Goal: Information Seeking & Learning: Understand process/instructions

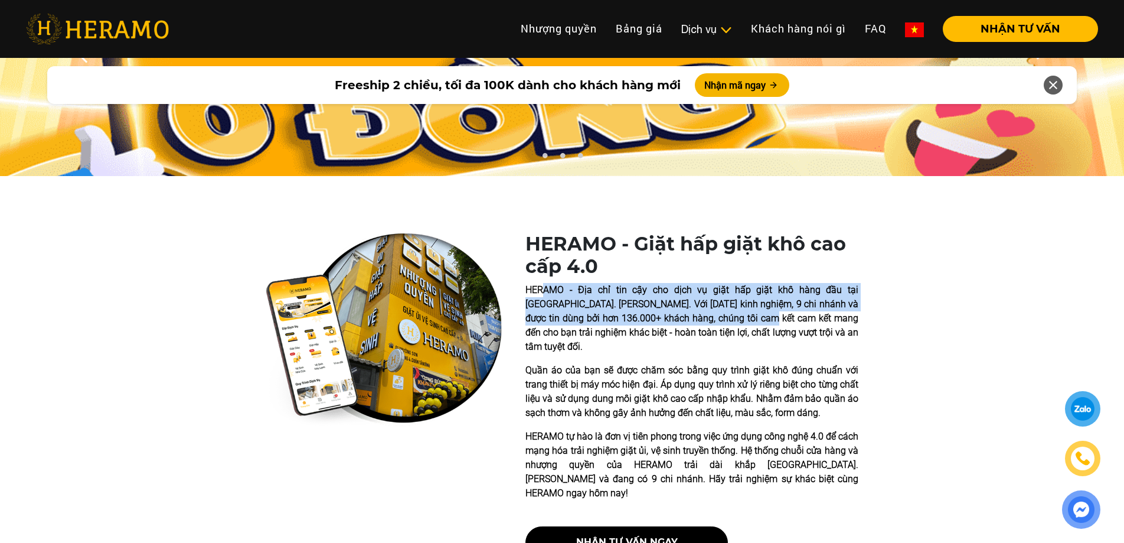
drag, startPoint x: 547, startPoint y: 291, endPoint x: 735, endPoint y: 326, distance: 191.1
click at [724, 324] on p "HERAMO - Địa chỉ tin cậy cho dịch vụ giặt hấp giặt khô hàng đầu tại [GEOGRAPHIC…" at bounding box center [691, 318] width 333 height 71
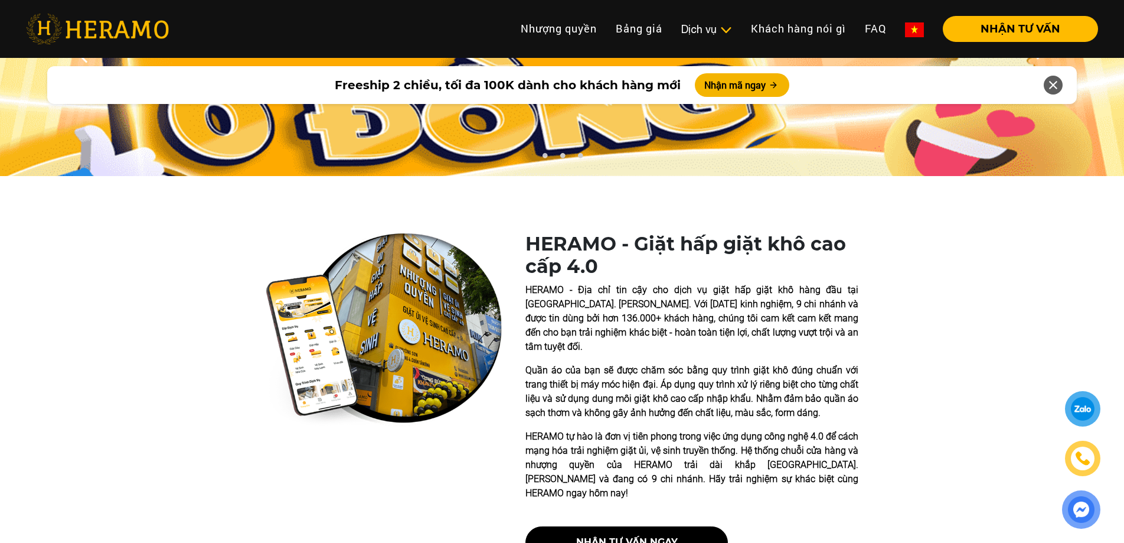
click at [735, 326] on p "HERAMO - Địa chỉ tin cậy cho dịch vụ giặt hấp giặt khô hàng đầu tại [GEOGRAPHIC…" at bounding box center [691, 318] width 333 height 71
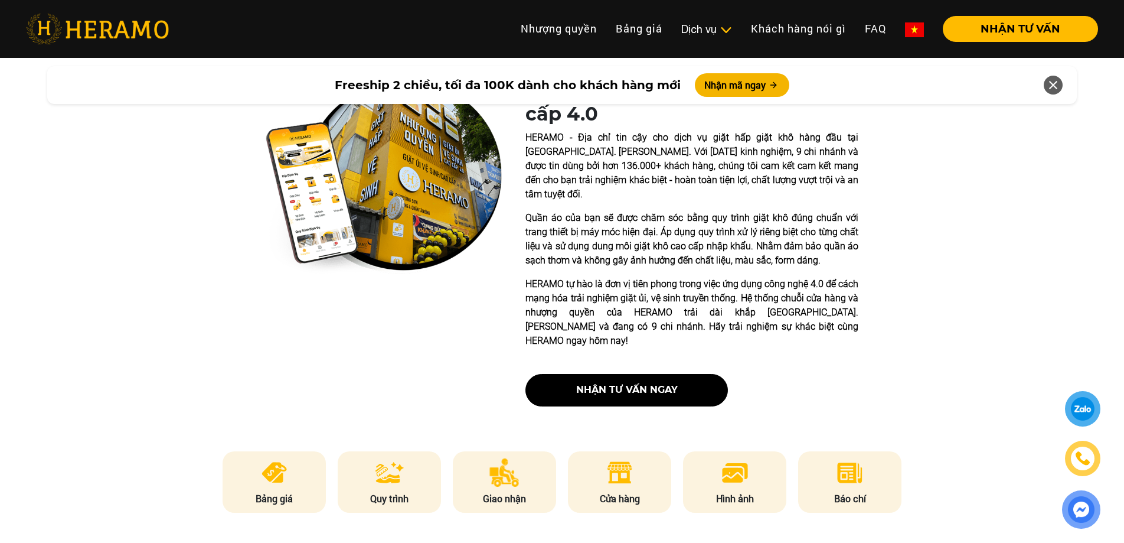
scroll to position [236, 0]
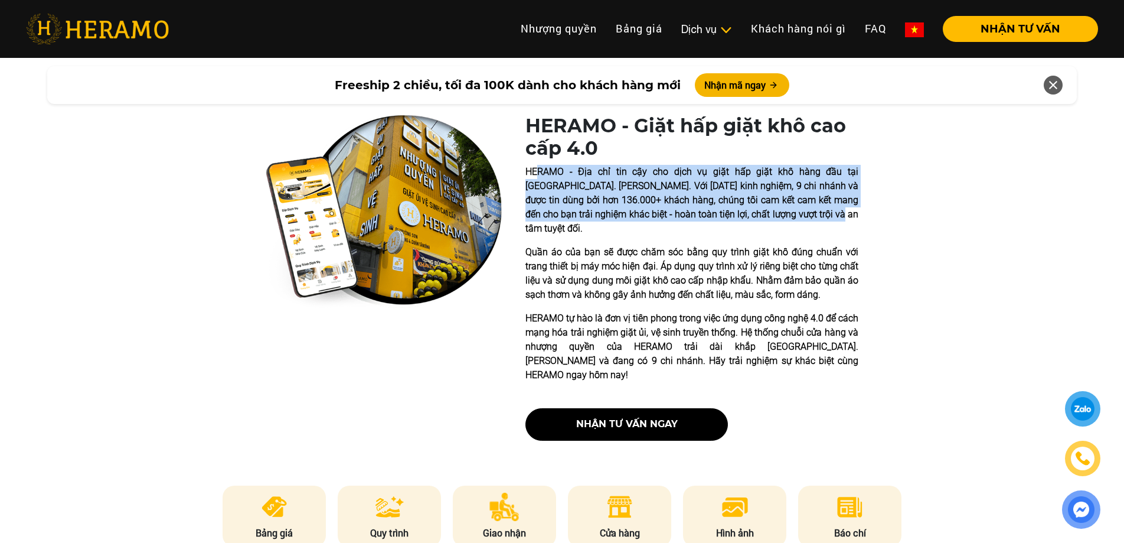
drag, startPoint x: 537, startPoint y: 164, endPoint x: 775, endPoint y: 216, distance: 243.1
click at [775, 216] on div "HERAMO - Giặt hấp giặt khô cao cấp 4.0 HERAMO - Địa chỉ tin cậy cho dịch vụ giặ…" at bounding box center [691, 282] width 333 height 335
click at [753, 211] on p "HERAMO - Địa chỉ tin cậy cho dịch vụ giặt hấp giặt khô hàng đầu tại [GEOGRAPHIC…" at bounding box center [691, 200] width 333 height 71
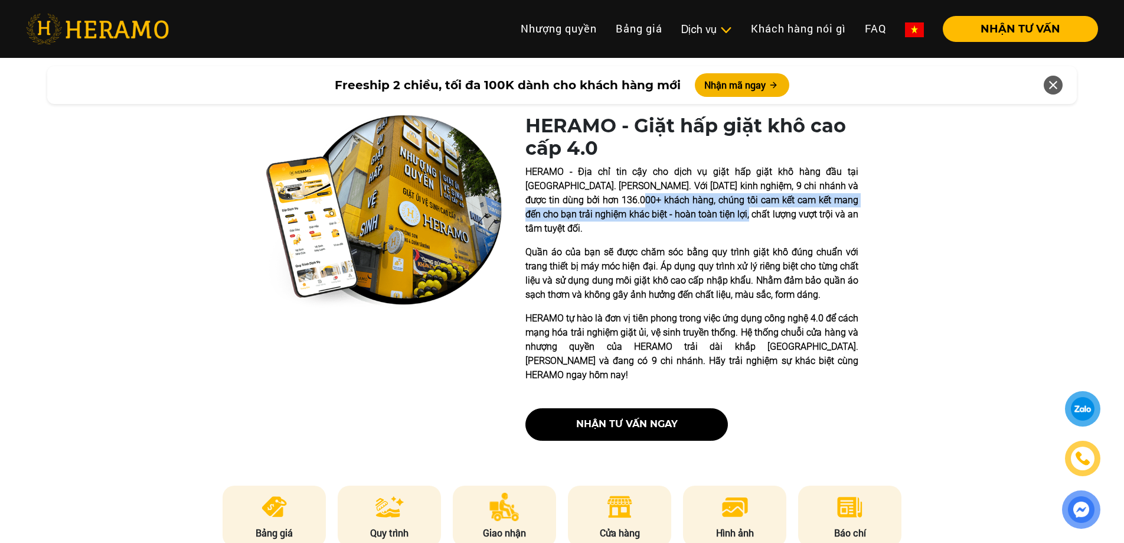
drag, startPoint x: 599, startPoint y: 199, endPoint x: 716, endPoint y: 211, distance: 117.6
click at [688, 210] on p "HERAMO - Địa chỉ tin cậy cho dịch vụ giặt hấp giặt khô hàng đầu tại [GEOGRAPHIC…" at bounding box center [691, 200] width 333 height 71
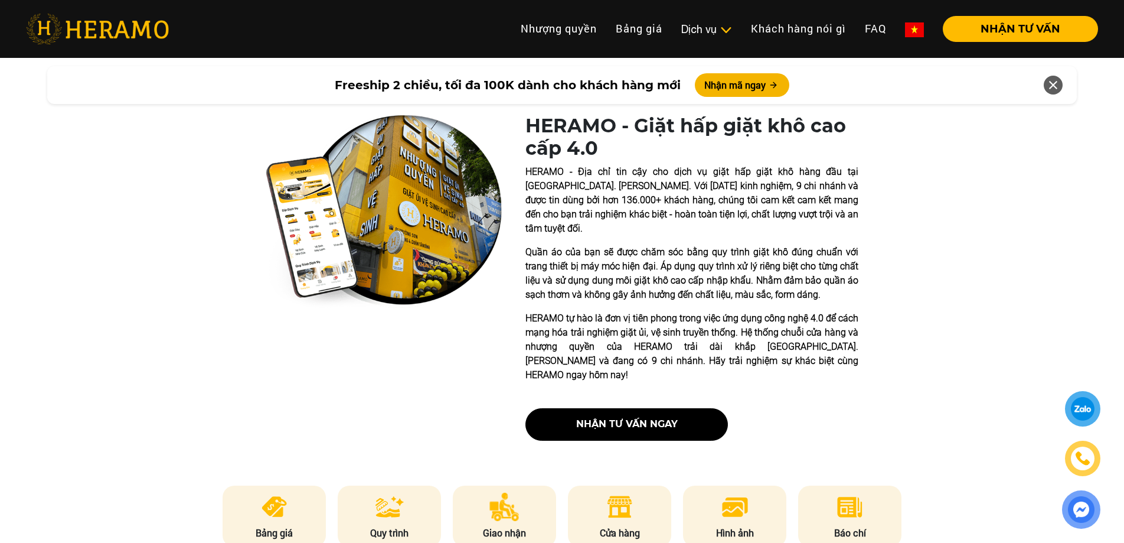
click at [716, 211] on p "HERAMO - Địa chỉ tin cậy cho dịch vụ giặt hấp giặt khô hàng đầu tại [GEOGRAPHIC…" at bounding box center [691, 200] width 333 height 71
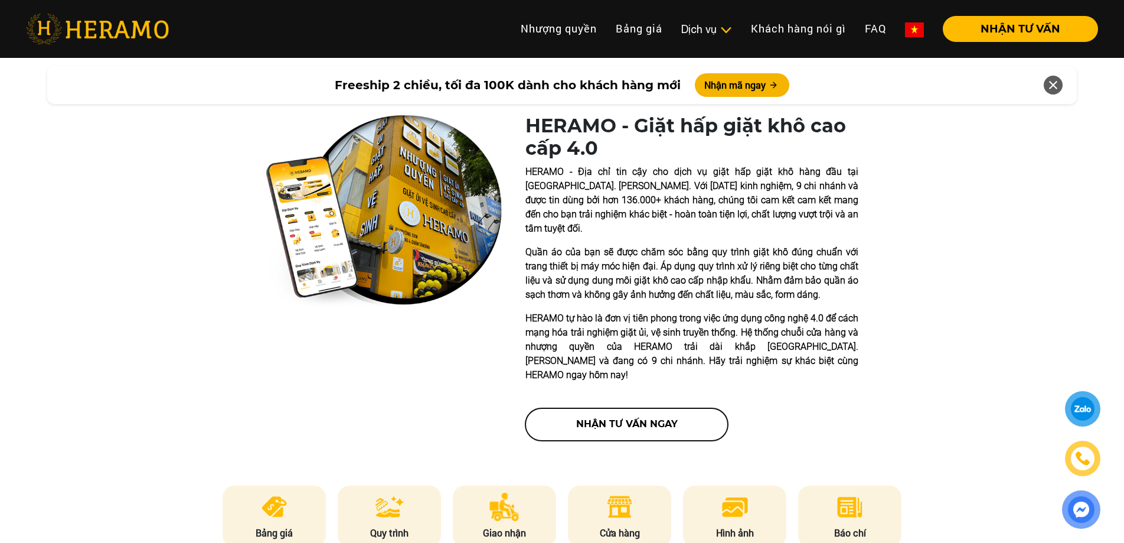
click at [624, 408] on button "nhận tư vấn ngay" at bounding box center [626, 424] width 203 height 32
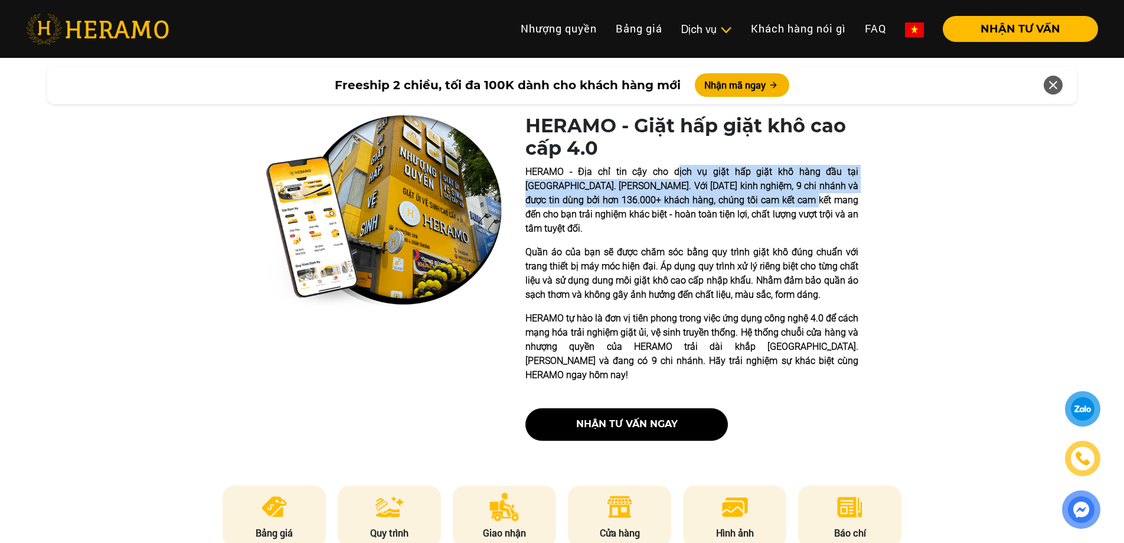
drag, startPoint x: 687, startPoint y: 181, endPoint x: 844, endPoint y: 210, distance: 159.6
click at [808, 206] on p "HERAMO - Địa chỉ tin cậy cho dịch vụ giặt hấp giặt khô hàng đầu tại [GEOGRAPHIC…" at bounding box center [691, 200] width 333 height 71
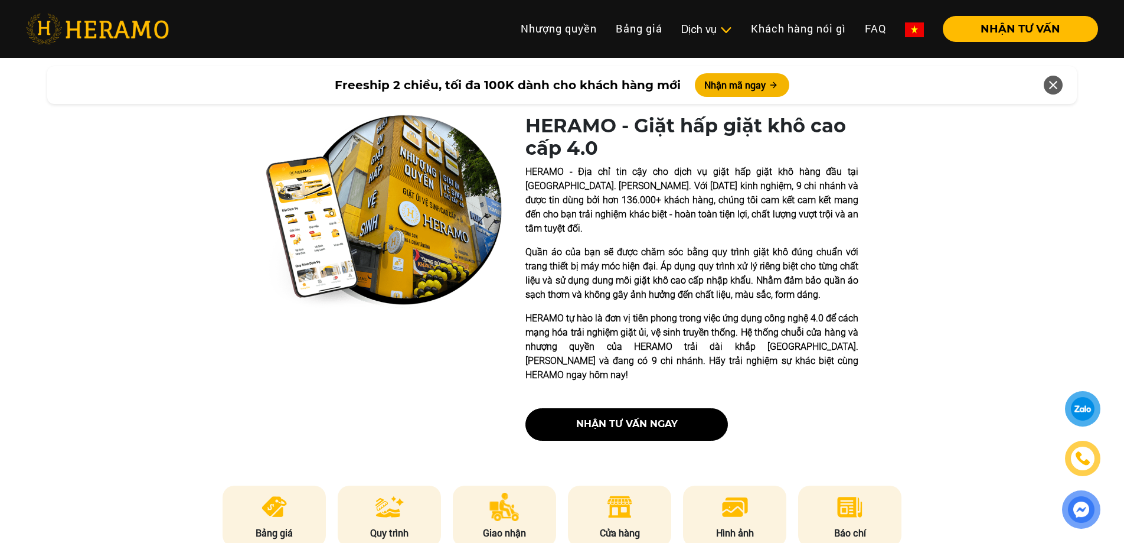
click at [844, 210] on p "HERAMO - Địa chỉ tin cậy cho dịch vụ giặt hấp giặt khô hàng đầu tại [GEOGRAPHIC…" at bounding box center [691, 200] width 333 height 71
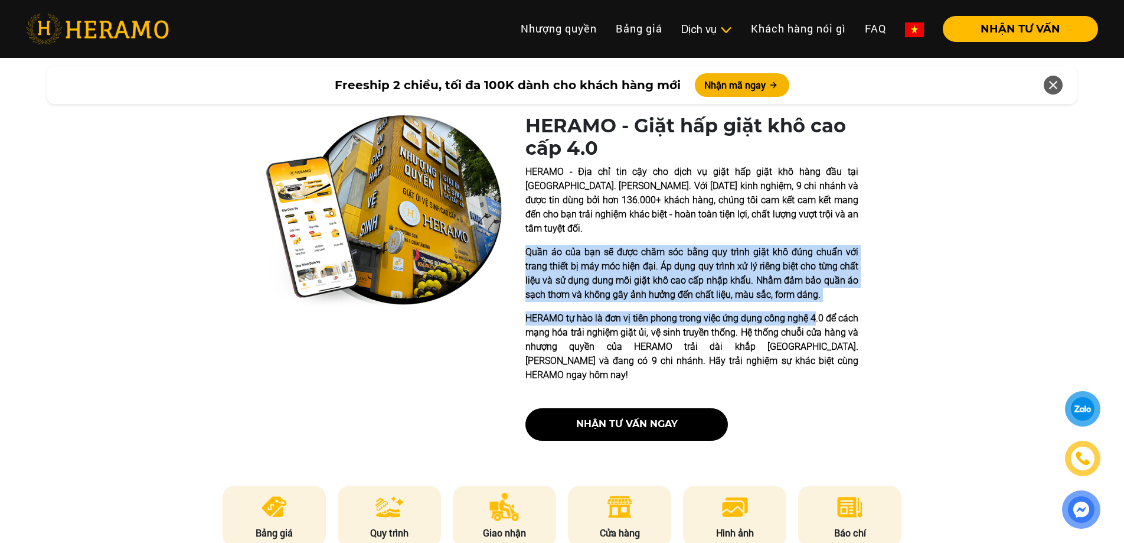
drag, startPoint x: 530, startPoint y: 238, endPoint x: 815, endPoint y: 297, distance: 291.8
click at [815, 297] on div "HERAMO - Giặt hấp giặt khô cao cấp 4.0 HERAMO - Địa chỉ tin cậy cho dịch vụ giặ…" at bounding box center [562, 282] width 1124 height 335
click at [816, 270] on p "Quần áo của bạn sẽ được chăm sóc bằng quy trình giặt khô đúng chuẩn với trang t…" at bounding box center [691, 273] width 333 height 57
drag, startPoint x: 551, startPoint y: 250, endPoint x: 819, endPoint y: 292, distance: 270.6
click at [816, 291] on div "HERAMO - Địa chỉ tin cậy cho dịch vụ giặt hấp giặt khô hàng đầu tại [GEOGRAPHIC…" at bounding box center [691, 273] width 333 height 217
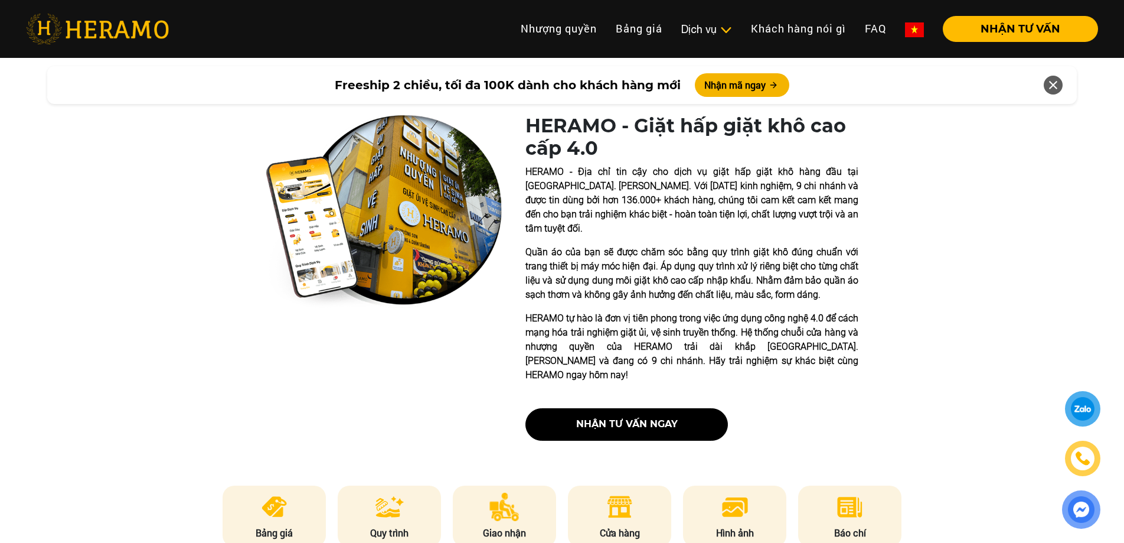
click at [819, 292] on div "HERAMO - Địa chỉ tin cậy cho dịch vụ giặt hấp giặt khô hàng đầu tại [GEOGRAPHIC…" at bounding box center [691, 273] width 333 height 217
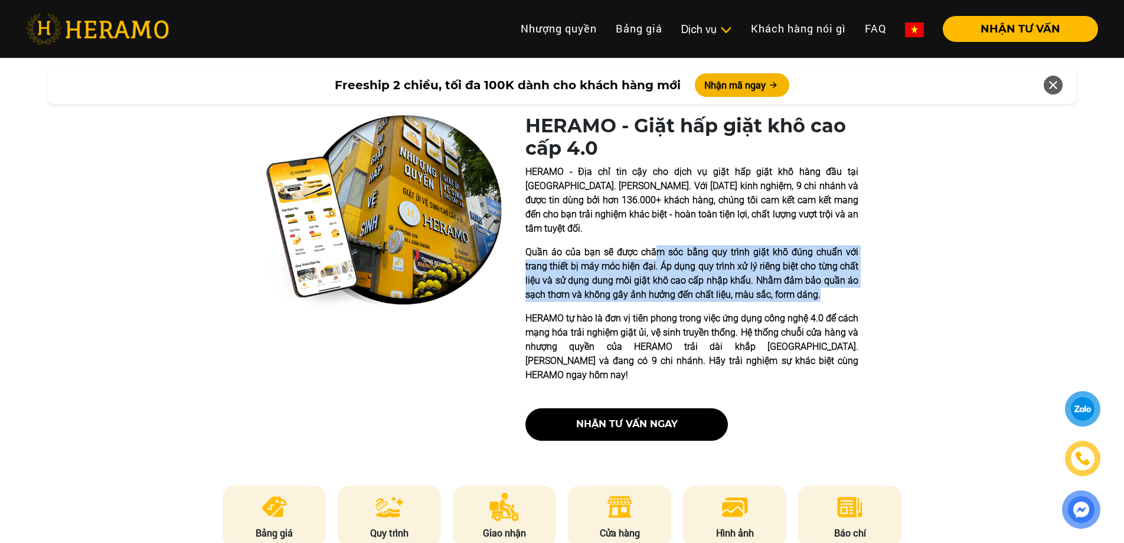
drag, startPoint x: 661, startPoint y: 240, endPoint x: 848, endPoint y: 281, distance: 191.5
click at [848, 281] on p "Quần áo của bạn sẽ được chăm sóc bằng quy trình giặt khô đúng chuẩn với trang t…" at bounding box center [691, 273] width 333 height 57
drag, startPoint x: 531, startPoint y: 259, endPoint x: 811, endPoint y: 277, distance: 280.4
click at [811, 277] on p "Quần áo của bạn sẽ được chăm sóc bằng quy trình giặt khô đúng chuẩn với trang t…" at bounding box center [691, 273] width 333 height 57
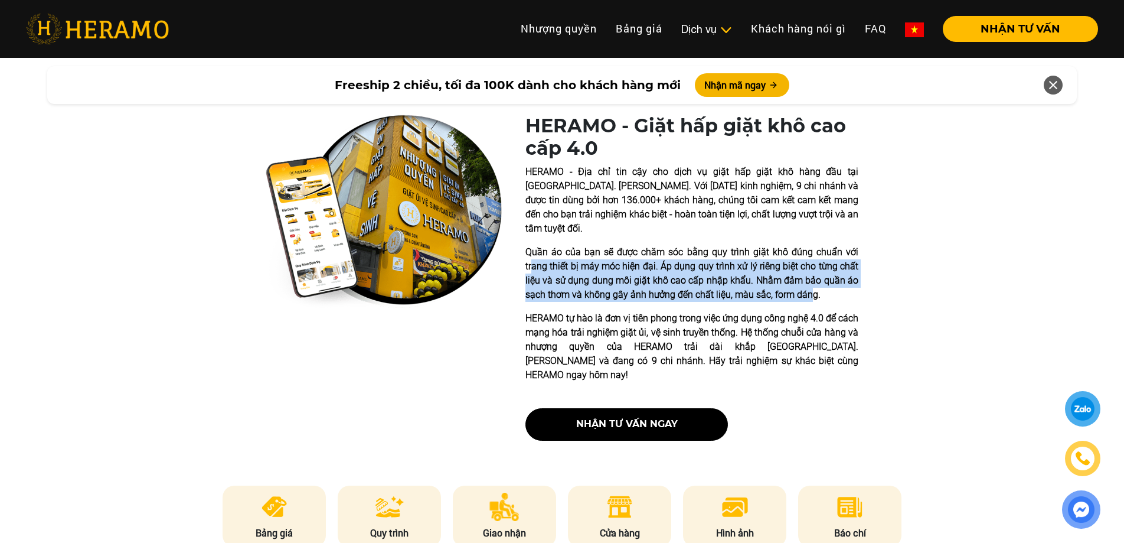
click at [811, 277] on p "Quần áo của bạn sẽ được chăm sóc bằng quy trình giặt khô đúng chuẩn với trang t…" at bounding box center [691, 273] width 333 height 57
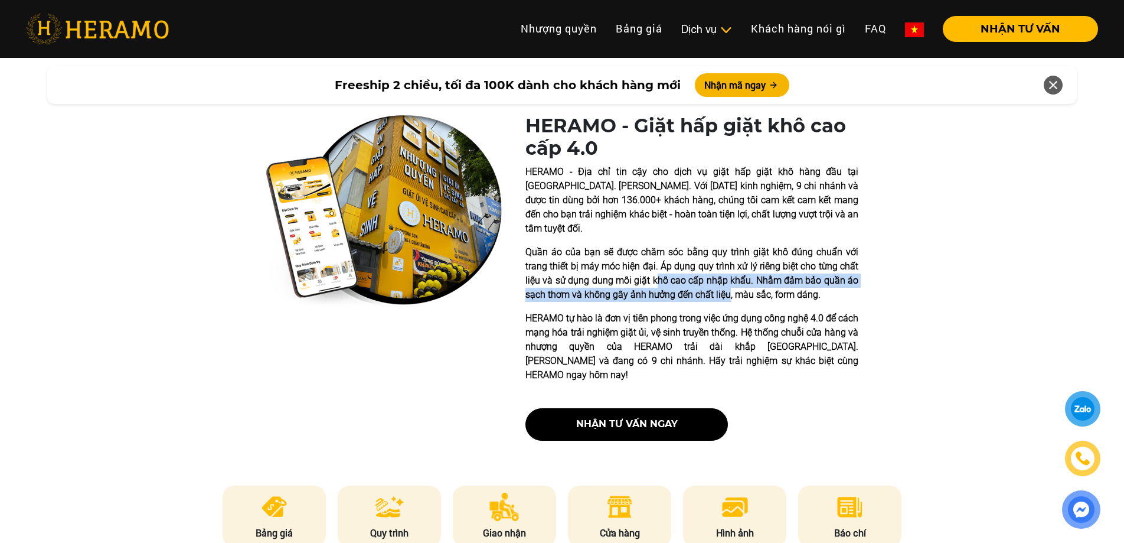
drag, startPoint x: 675, startPoint y: 269, endPoint x: 759, endPoint y: 283, distance: 84.9
click at [738, 281] on p "Quần áo của bạn sẽ được chăm sóc bằng quy trình giặt khô đúng chuẩn với trang t…" at bounding box center [691, 273] width 333 height 57
click at [759, 283] on p "Quần áo của bạn sẽ được chăm sóc bằng quy trình giặt khô đúng chuẩn với trang t…" at bounding box center [691, 273] width 333 height 57
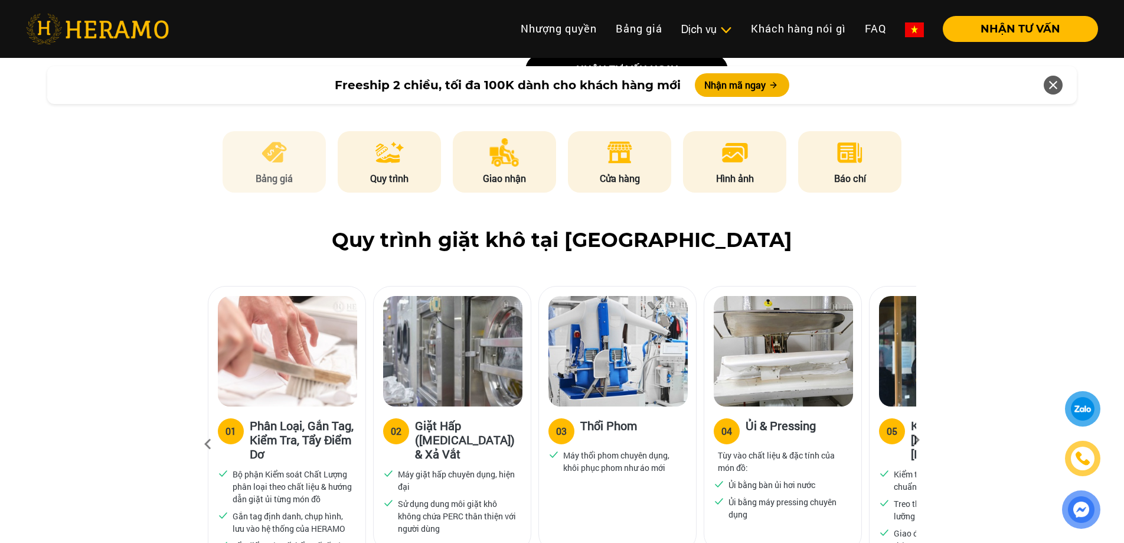
click at [276, 158] on li "Bảng giá" at bounding box center [275, 161] width 104 height 61
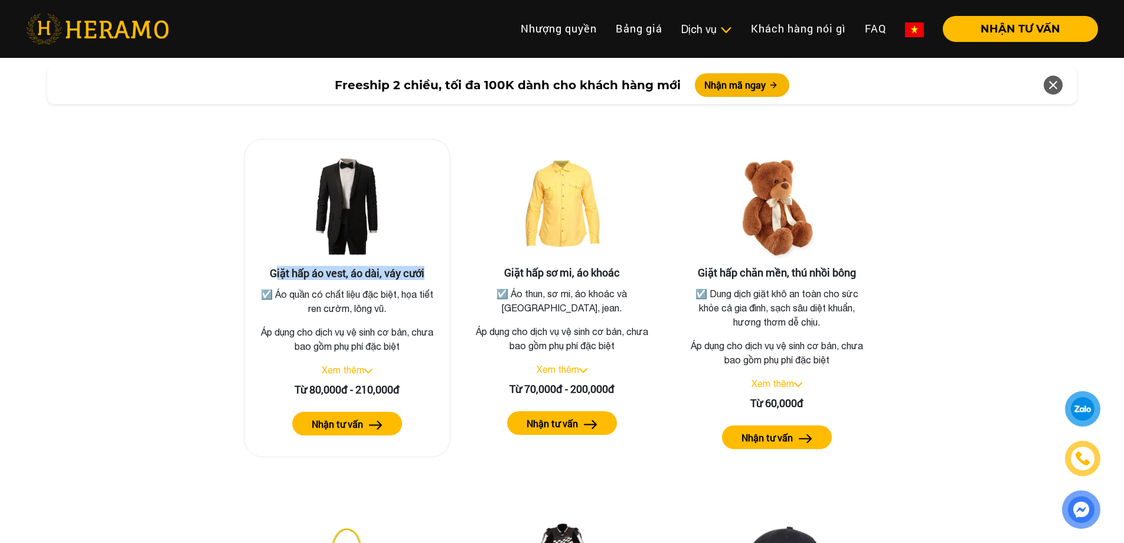
drag, startPoint x: 276, startPoint y: 256, endPoint x: 446, endPoint y: 256, distance: 170.0
click at [446, 256] on div "Giặt hấp áo vest, áo dài, váy cưới ☑️ Áo quần có chất liệu đặc biệt, họa tiết r…" at bounding box center [347, 298] width 207 height 318
click at [409, 267] on h3 "Giặt hấp áo vest, áo dài, váy cưới" at bounding box center [347, 273] width 187 height 13
drag, startPoint x: 304, startPoint y: 259, endPoint x: 416, endPoint y: 259, distance: 112.2
click at [391, 267] on h3 "Giặt hấp áo vest, áo dài, váy cưới" at bounding box center [347, 273] width 187 height 13
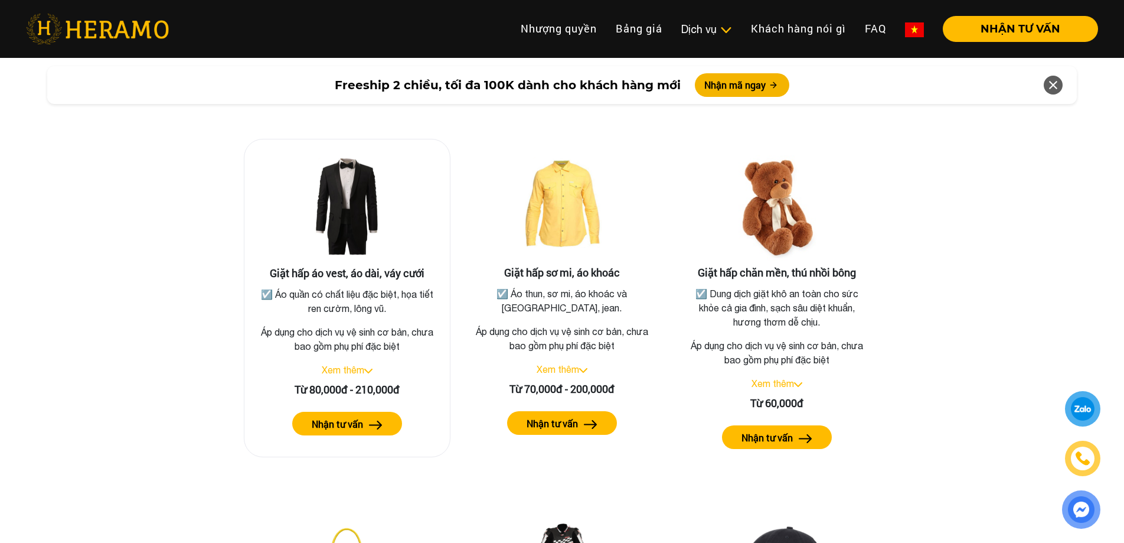
click at [419, 267] on h3 "Giặt hấp áo vest, áo dài, váy cưới" at bounding box center [347, 273] width 187 height 13
drag, startPoint x: 367, startPoint y: 259, endPoint x: 431, endPoint y: 259, distance: 64.4
click at [425, 267] on h3 "Giặt hấp áo vest, áo dài, váy cưới" at bounding box center [347, 273] width 187 height 13
click at [431, 267] on h3 "Giặt hấp áo vest, áo dài, váy cưới" at bounding box center [347, 273] width 187 height 13
drag, startPoint x: 292, startPoint y: 282, endPoint x: 451, endPoint y: 282, distance: 158.8
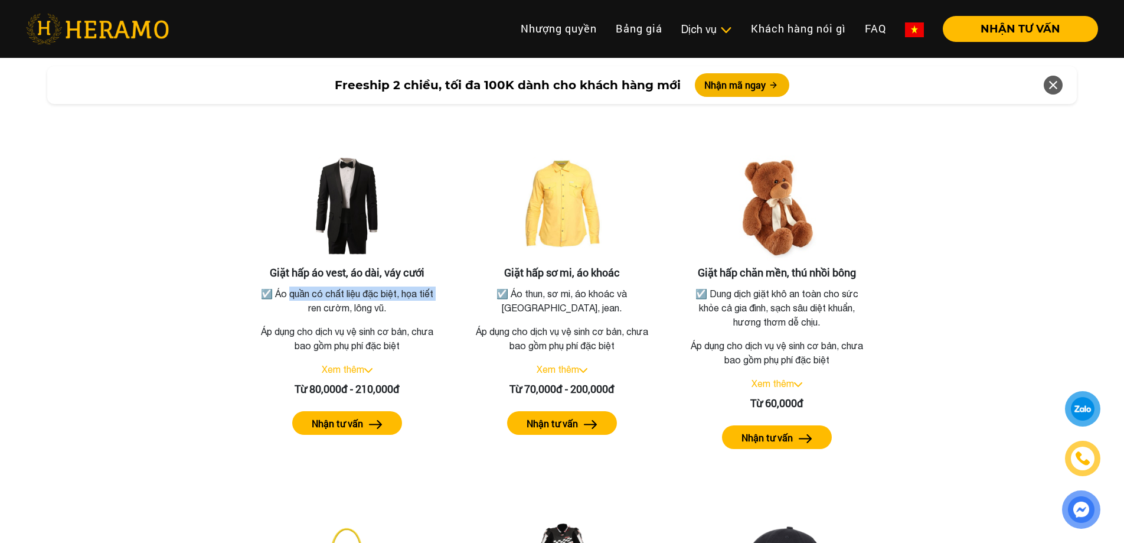
click at [451, 282] on div "Giặt hấp áo vest, áo dài, váy cưới ☑️ Áo quần có chất liệu đặc biệt, họa tiết r…" at bounding box center [562, 469] width 673 height 733
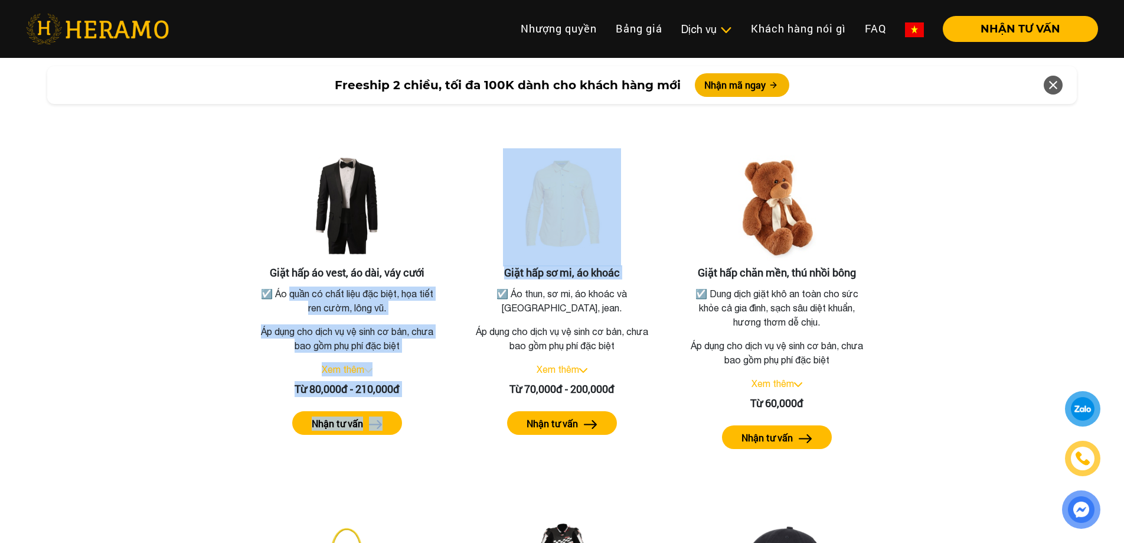
click at [451, 282] on div "Giặt hấp sơ mi, áo khoác ☑️ Áo thun, sơ mi, áo khoác và quần tây, jean. Áp dụng…" at bounding box center [562, 304] width 224 height 331
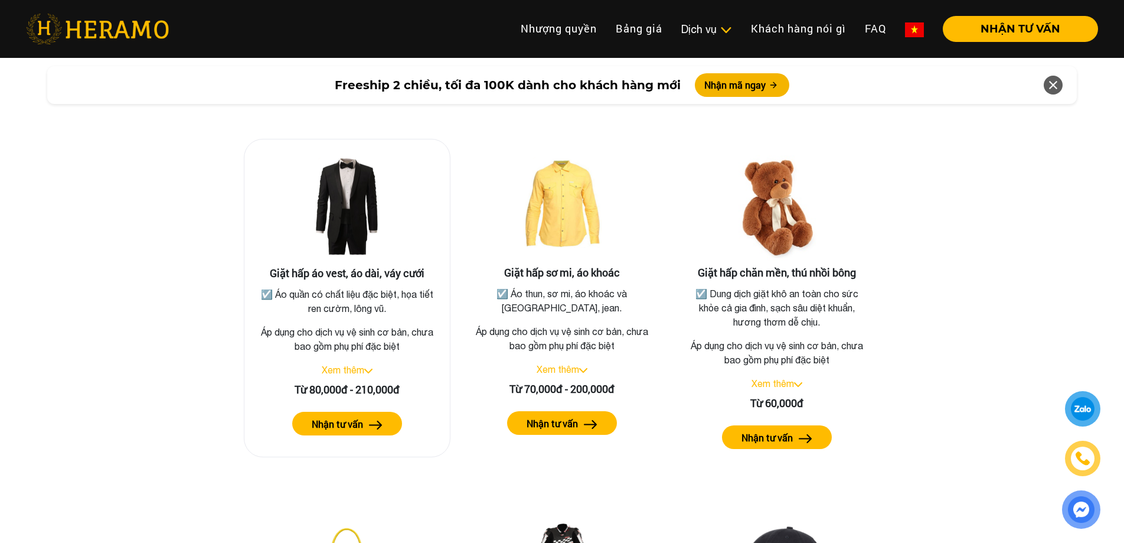
click at [350, 364] on link "Xem thêm" at bounding box center [343, 369] width 43 height 11
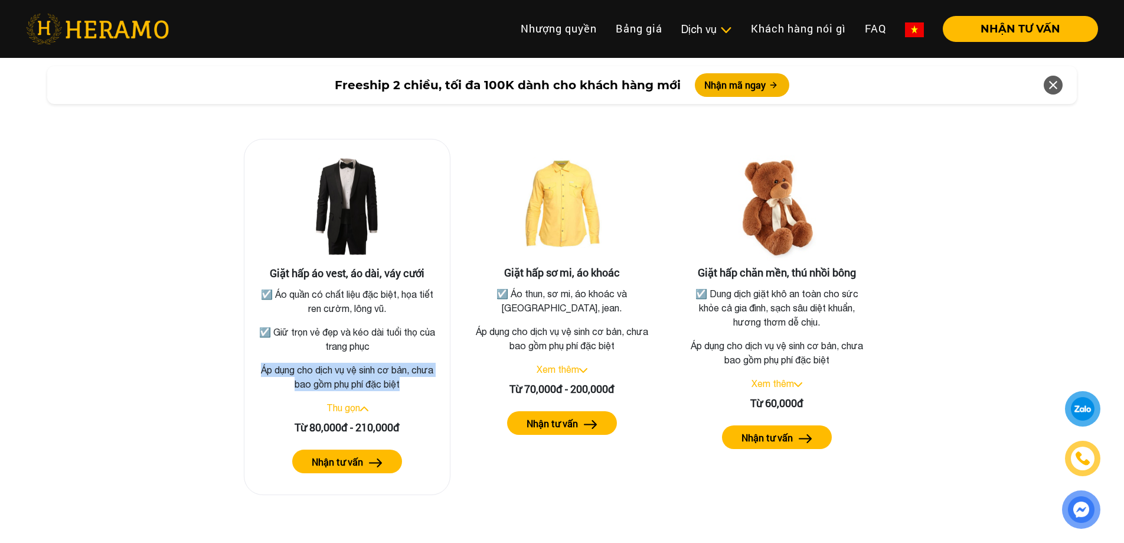
drag, startPoint x: 259, startPoint y: 349, endPoint x: 412, endPoint y: 370, distance: 155.0
click at [411, 370] on div "Giặt hấp áo vest, áo dài, váy cưới ☑️ Áo quần có chất liệu đặc biệt, họa tiết r…" at bounding box center [347, 317] width 207 height 356
click at [404, 369] on p "Áp dụng cho dịch vụ vệ sinh cơ bản, chưa bao gồm phụ phí đặc biệt" at bounding box center [347, 376] width 187 height 28
click at [264, 287] on p "☑️ Áo quần có chất liệu đặc biệt, họa tiết ren cườm, lông vũ." at bounding box center [347, 301] width 182 height 28
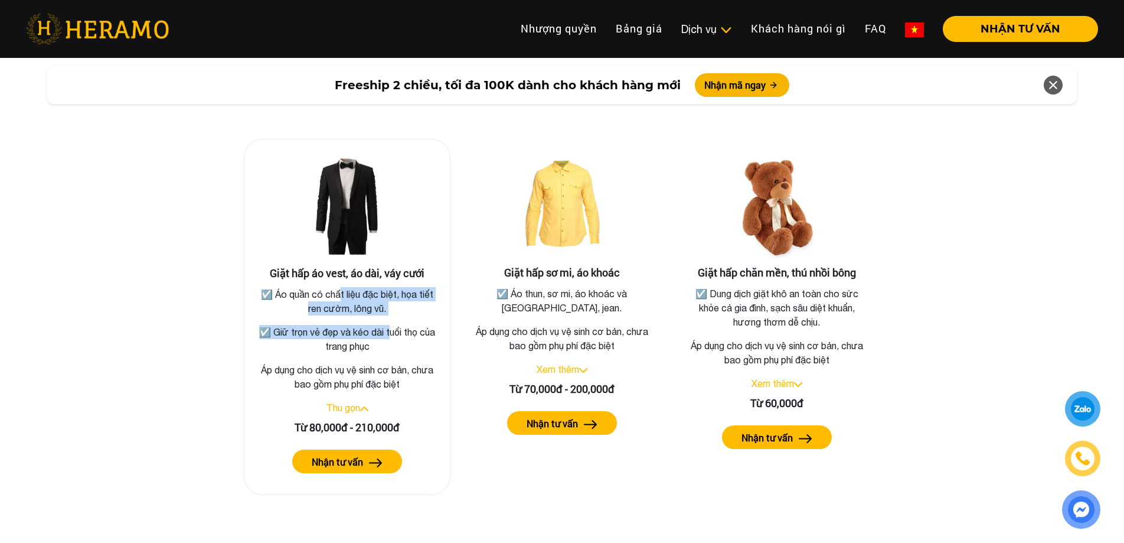
drag, startPoint x: 345, startPoint y: 285, endPoint x: 410, endPoint y: 314, distance: 71.3
click at [395, 303] on div "☑️ Áo quần có chất liệu đặc biệt, họa tiết ren cườm, lông vũ. ☑️ Giữ trọn vẻ đẹ…" at bounding box center [347, 320] width 182 height 66
click at [412, 325] on p "☑️ Giữ trọn vẻ đẹp và kéo dài tuổi thọ của trang phục" at bounding box center [347, 339] width 182 height 28
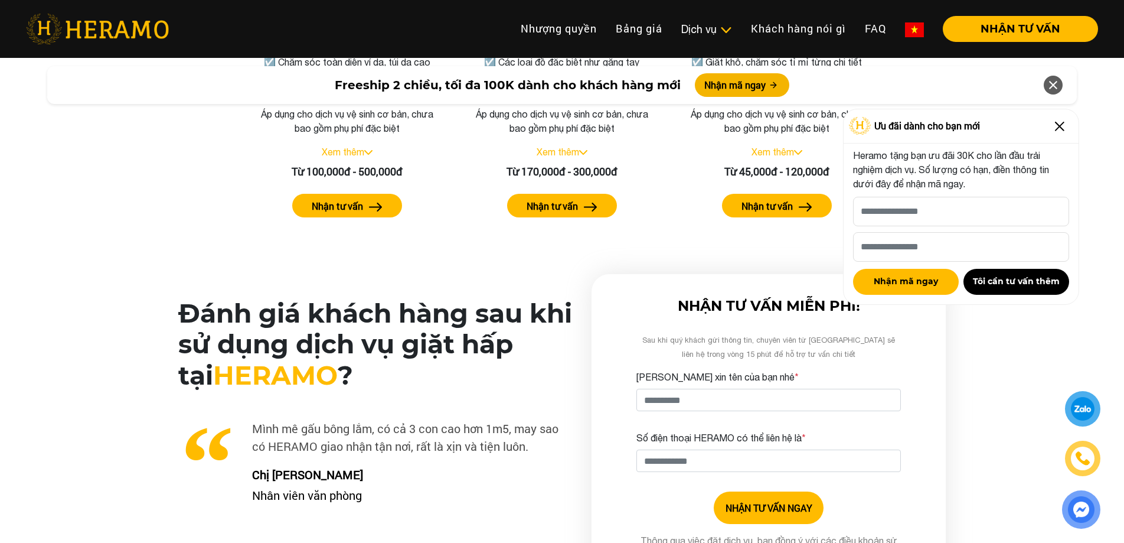
scroll to position [2767, 0]
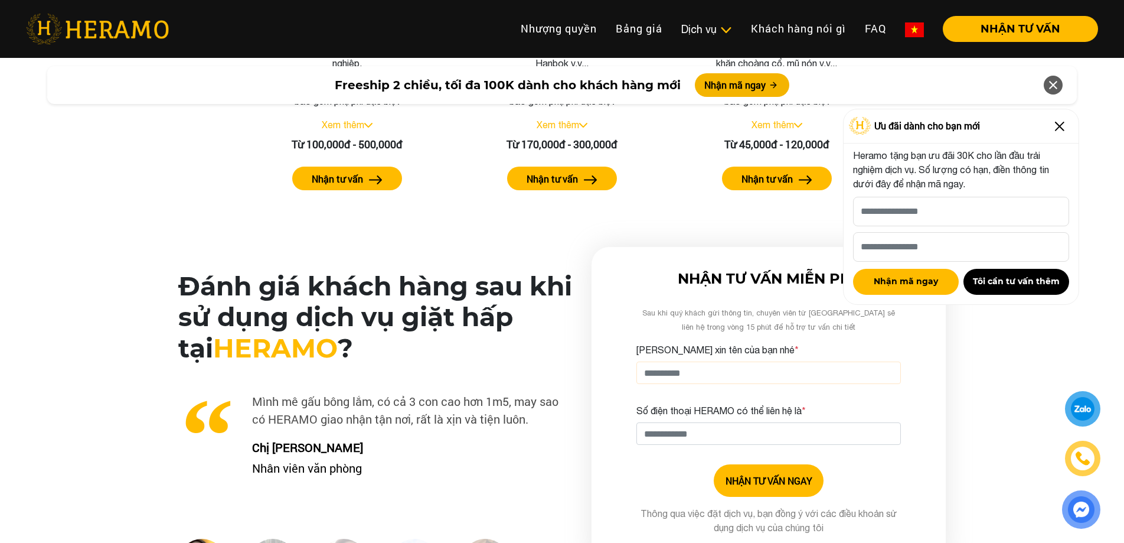
click at [744, 361] on input "[PERSON_NAME] xin tên của bạn nhé *" at bounding box center [768, 372] width 264 height 22
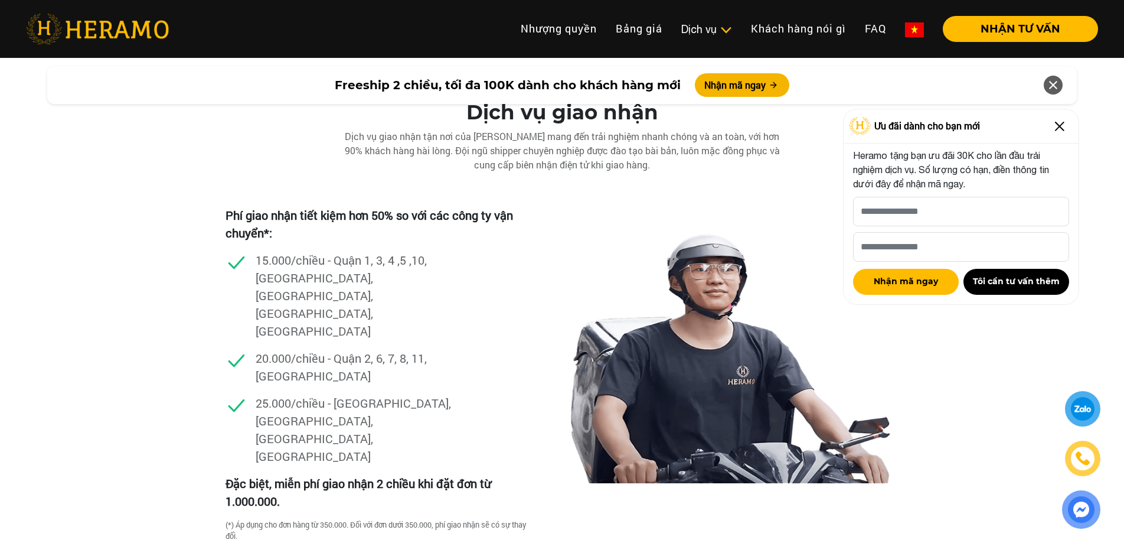
scroll to position [3298, 0]
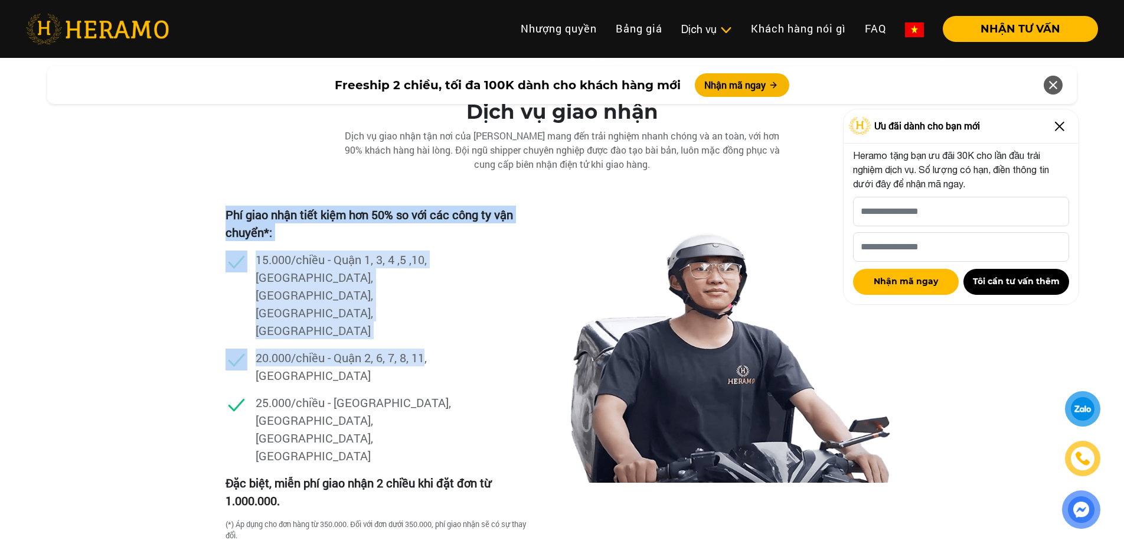
drag, startPoint x: 281, startPoint y: 212, endPoint x: 427, endPoint y: 289, distance: 165.6
click at [427, 289] on div "Dịch vụ giao nhận Dịch vụ giao nhận tận nơi của [PERSON_NAME] mang đến trải ngh…" at bounding box center [562, 344] width 1124 height 488
click at [360, 269] on p "15.000/chiều - Quận 1, 3, 4 ,5 ,10, [GEOGRAPHIC_DATA], [GEOGRAPHIC_DATA], [GEOG…" at bounding box center [356, 294] width 201 height 89
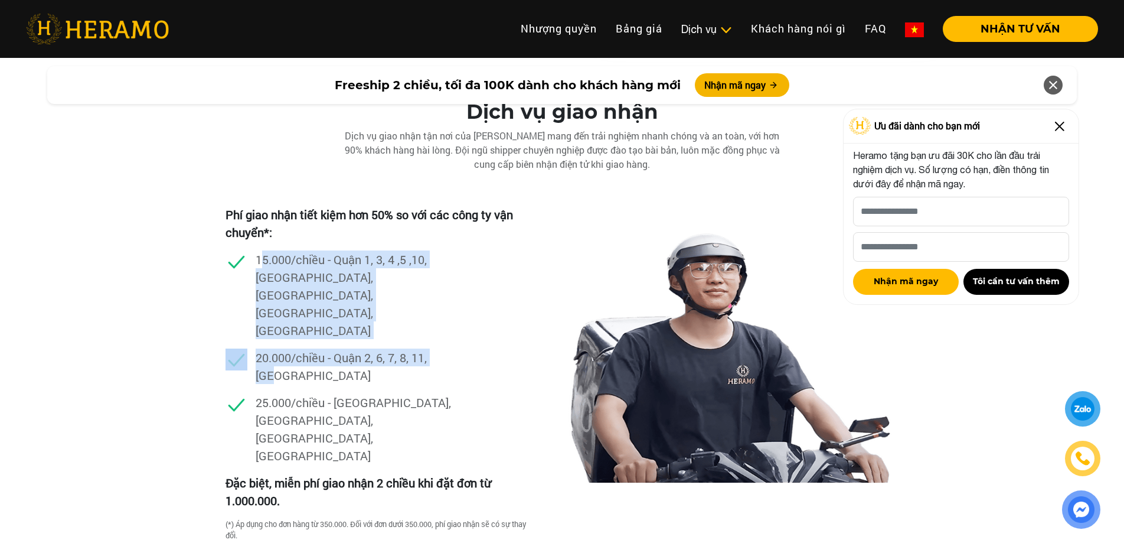
drag, startPoint x: 260, startPoint y: 239, endPoint x: 458, endPoint y: 285, distance: 203.1
click at [0, 0] on ul "15.000/chiều - Quận 1, 3, 4 ,5 ,10, [GEOGRAPHIC_DATA], [GEOGRAPHIC_DATA], [GEOG…" at bounding box center [0, 0] width 0 height 0
click at [414, 269] on p "15.000/chiều - Quận 1, 3, 4 ,5 ,10, [GEOGRAPHIC_DATA], [GEOGRAPHIC_DATA], [GEOG…" at bounding box center [356, 294] width 201 height 89
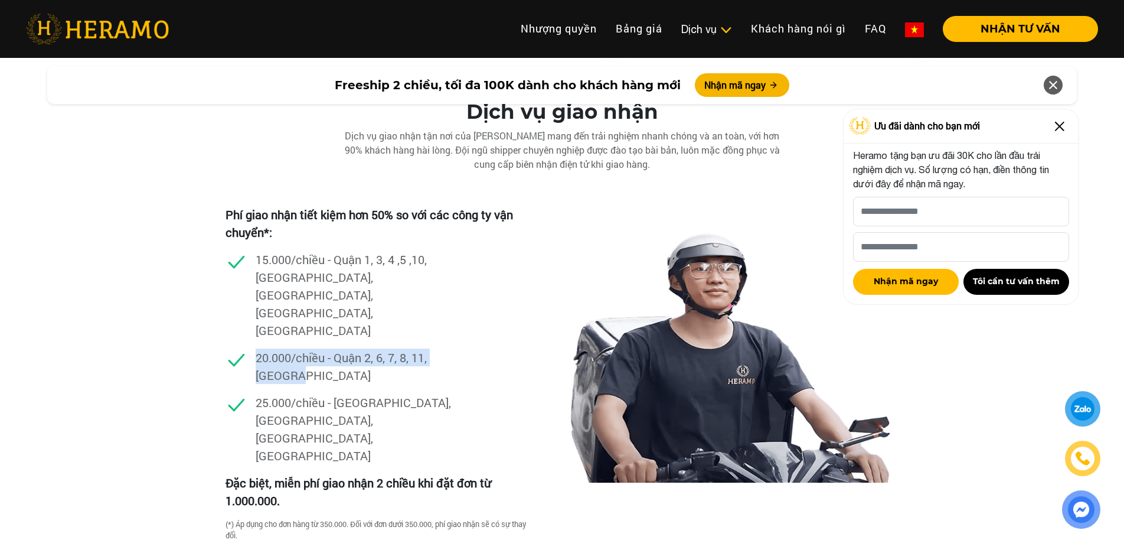
drag, startPoint x: 254, startPoint y: 293, endPoint x: 368, endPoint y: 312, distance: 116.2
click at [365, 348] on div "20.000/chiều - Quận 2, 6, 7, 8, 11, [GEOGRAPHIC_DATA]" at bounding box center [377, 370] width 303 height 45
click at [371, 348] on p "20.000/chiều - Quận 2, 6, 7, 8, 11, [GEOGRAPHIC_DATA]" at bounding box center [356, 365] width 201 height 35
drag, startPoint x: 294, startPoint y: 283, endPoint x: 419, endPoint y: 289, distance: 124.7
click at [386, 348] on p "20.000/chiều - Quận 2, 6, 7, 8, 11, [GEOGRAPHIC_DATA]" at bounding box center [356, 365] width 201 height 35
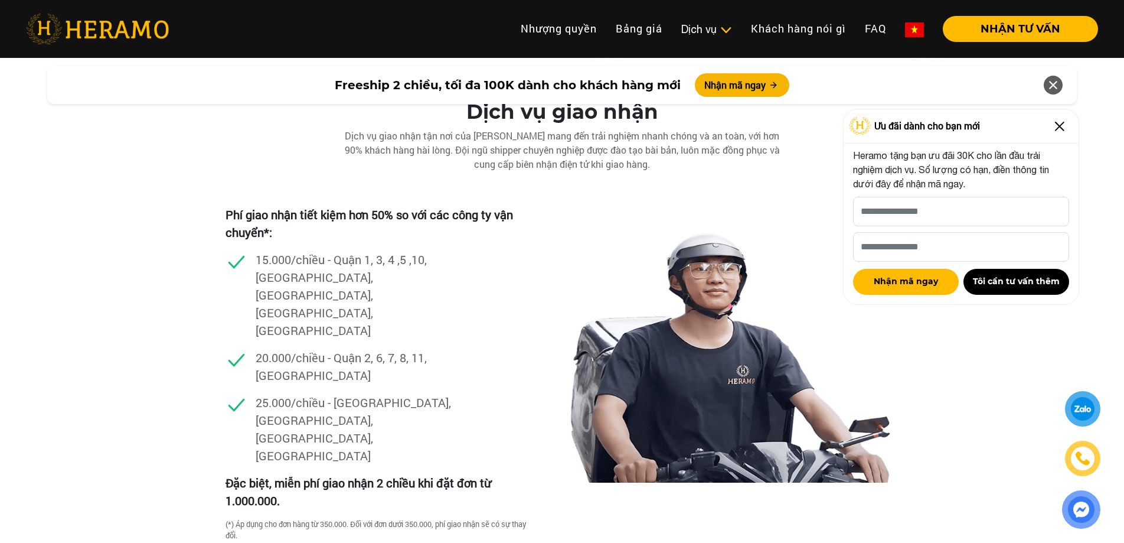
click at [420, 348] on p "20.000/chiều - Quận 2, 6, 7, 8, 11, [GEOGRAPHIC_DATA]" at bounding box center [356, 365] width 201 height 35
drag, startPoint x: 325, startPoint y: 285, endPoint x: 455, endPoint y: 285, distance: 129.3
click at [450, 348] on p "20.000/chiều - Quận 2, 6, 7, 8, 11, [GEOGRAPHIC_DATA]" at bounding box center [356, 365] width 201 height 35
click at [453, 348] on p "20.000/chiều - Quận 2, 6, 7, 8, 11, [GEOGRAPHIC_DATA]" at bounding box center [356, 365] width 201 height 35
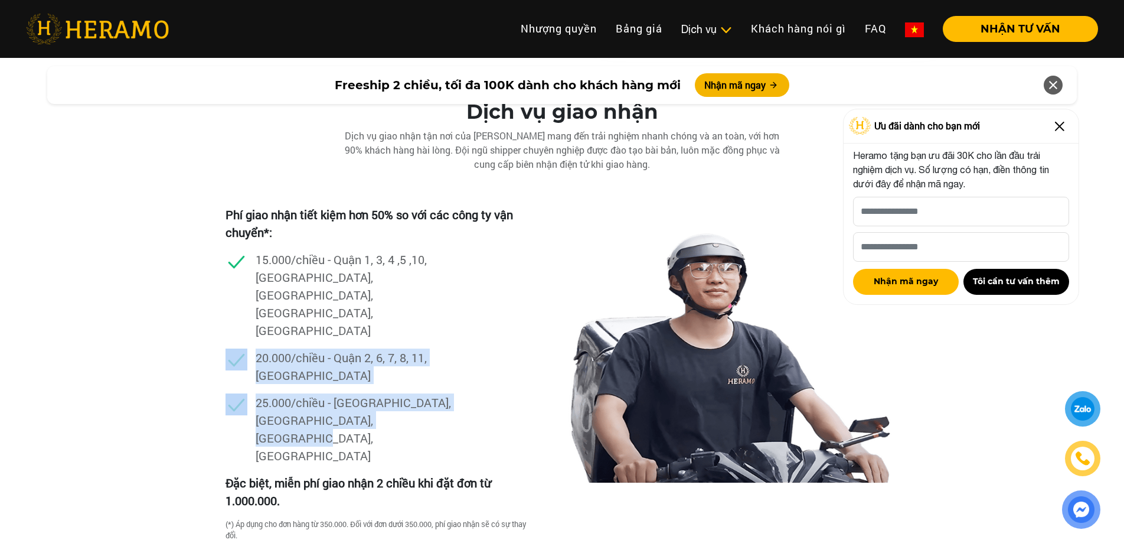
drag, startPoint x: 272, startPoint y: 327, endPoint x: 438, endPoint y: 357, distance: 169.1
click at [0, 0] on ul "15.000/chiều - Quận 1, 3, 4 ,5 ,10, [GEOGRAPHIC_DATA], [GEOGRAPHIC_DATA], [GEOG…" at bounding box center [0, 0] width 0 height 0
click at [437, 393] on p "25.000/chiều - [GEOGRAPHIC_DATA], [GEOGRAPHIC_DATA], [GEOGRAPHIC_DATA], [GEOGRA…" at bounding box center [356, 428] width 201 height 71
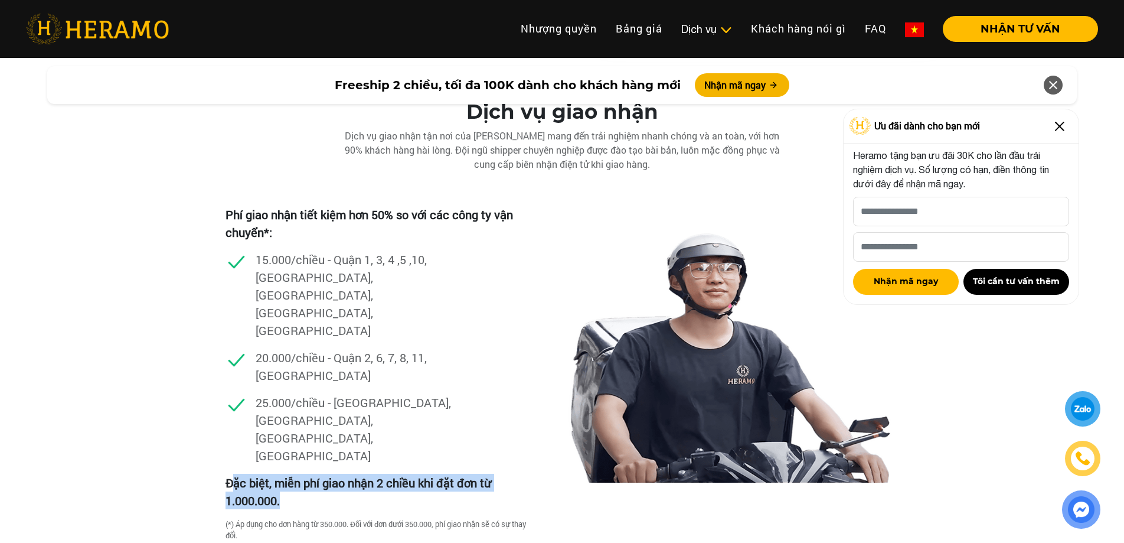
drag, startPoint x: 231, startPoint y: 378, endPoint x: 424, endPoint y: 394, distance: 193.7
click at [424, 473] on p "Đặc biệt, miễn phí giao nhận 2 chiều khi đặt đơn từ 1.000.000." at bounding box center [377, 490] width 303 height 35
drag, startPoint x: 218, startPoint y: 374, endPoint x: 350, endPoint y: 407, distance: 136.2
click at [348, 406] on div "Dịch vụ giao nhận Dịch vụ giao nhận tận nơi của [PERSON_NAME] mang đến trải ngh…" at bounding box center [562, 344] width 1124 height 488
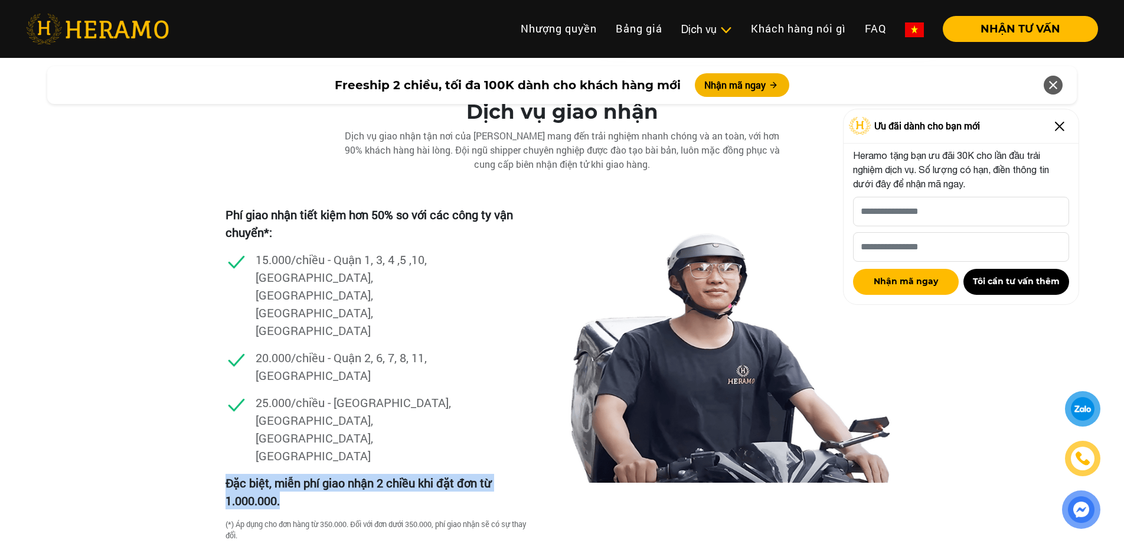
click at [351, 473] on div "Đặc biệt, miễn phí giao nhận 2 chiều khi đặt đơn từ 1.000.000." at bounding box center [377, 495] width 303 height 45
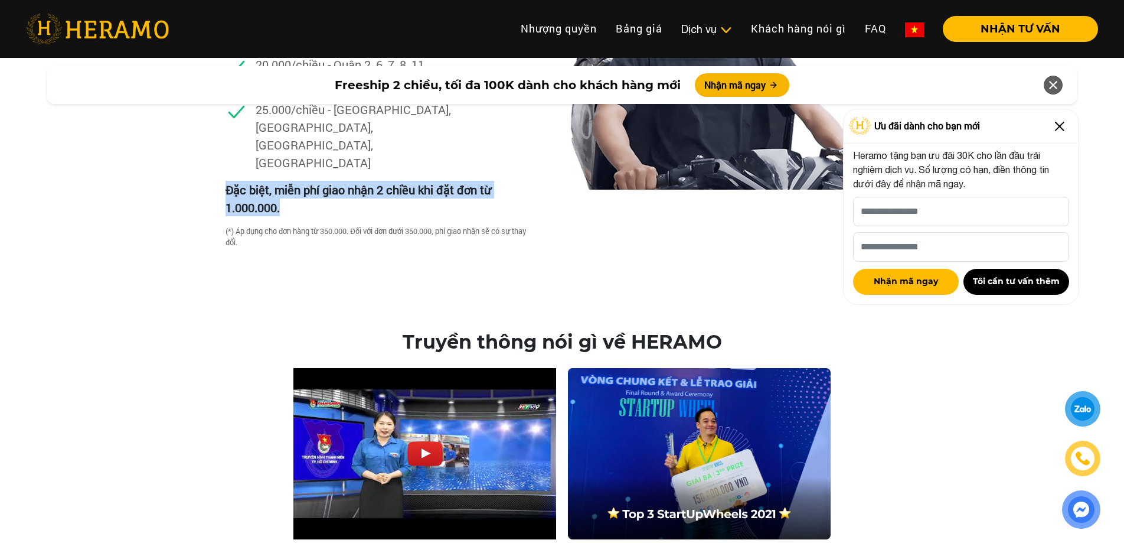
scroll to position [3594, 0]
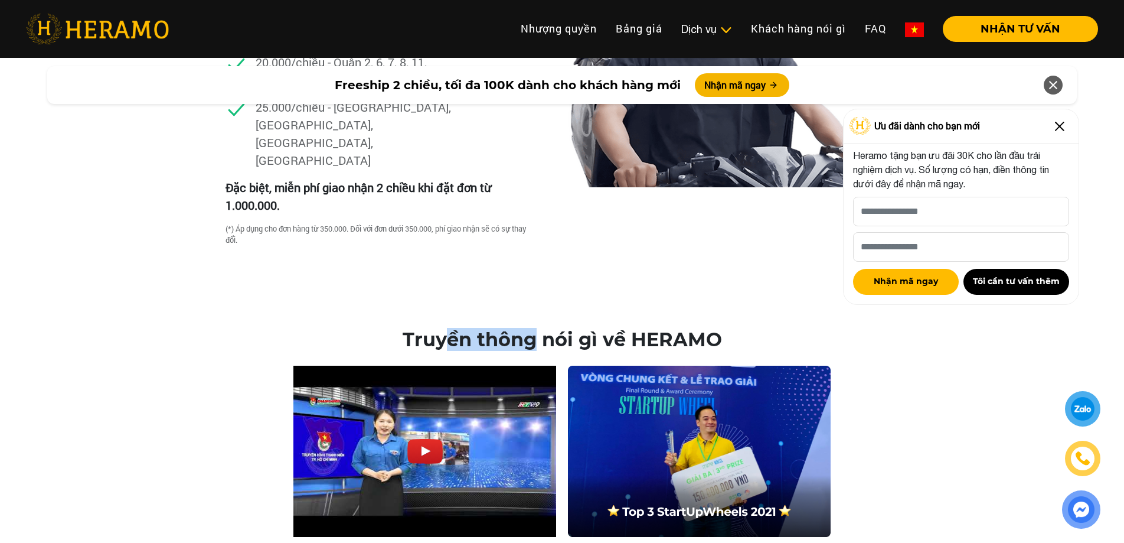
drag, startPoint x: 444, startPoint y: 231, endPoint x: 581, endPoint y: 243, distance: 137.4
click at [537, 328] on h2 "Truyền thông nói gì về HERAMO" at bounding box center [562, 339] width 1077 height 22
click at [583, 328] on h2 "Truyền thông nói gì về HERAMO" at bounding box center [562, 339] width 1077 height 22
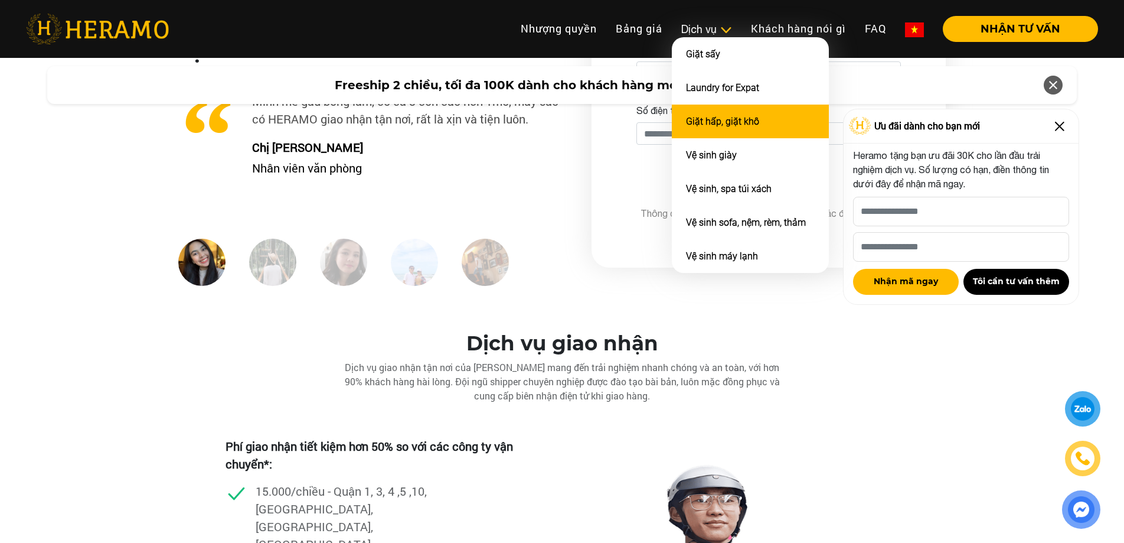
scroll to position [3062, 0]
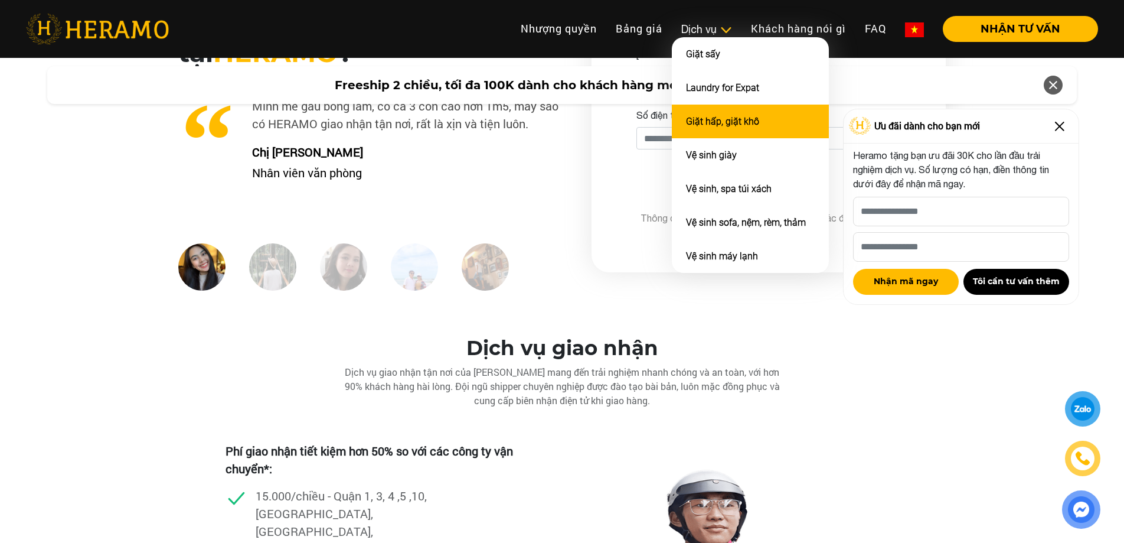
click at [734, 122] on link "Giặt hấp, giặt khô" at bounding box center [722, 121] width 73 height 11
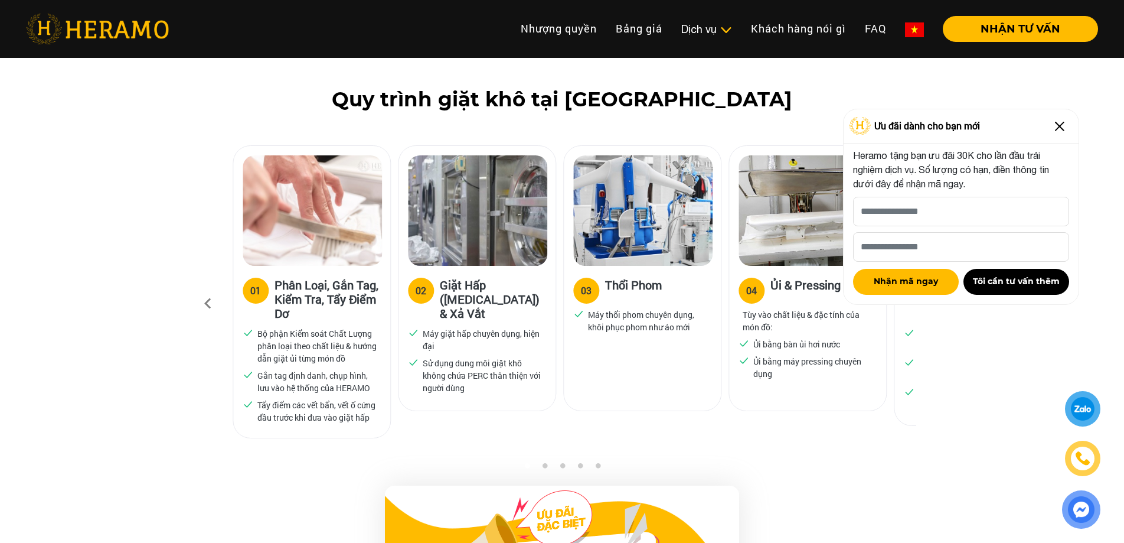
drag, startPoint x: 243, startPoint y: 302, endPoint x: 316, endPoint y: 326, distance: 76.5
click at [316, 327] on p "Bộ phận Kiểm soát Chất Lượng phân loại theo chất liệu & hướng dẫn giặt ủi từng …" at bounding box center [316, 345] width 119 height 37
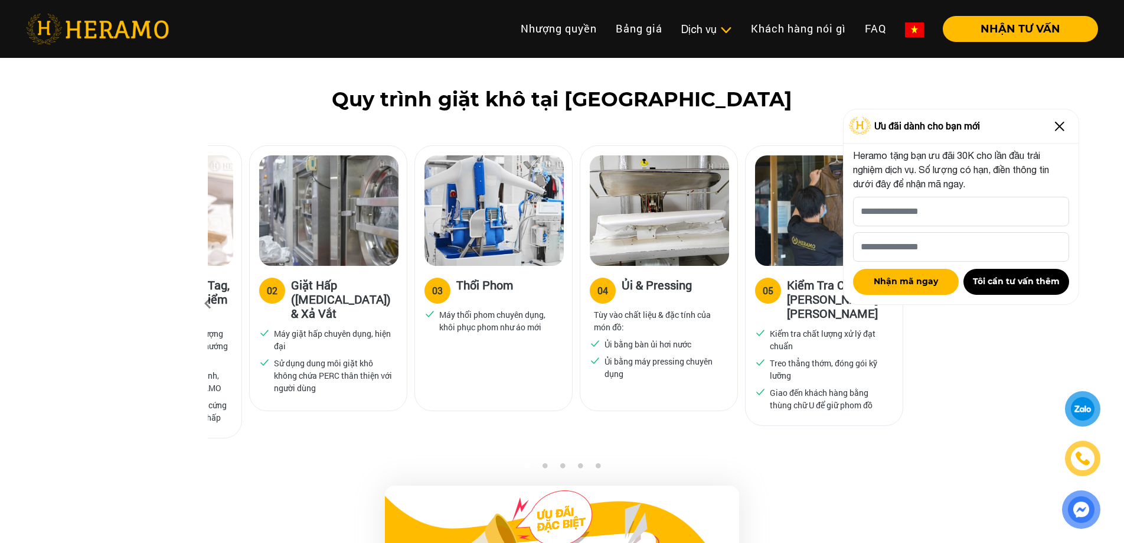
drag, startPoint x: 603, startPoint y: 326, endPoint x: 452, endPoint y: 327, distance: 151.1
click at [452, 327] on div "03 Thổi Phom Máy thổi phom chuyên dụng, khôi phục phom như áo mới" at bounding box center [493, 278] width 158 height 266
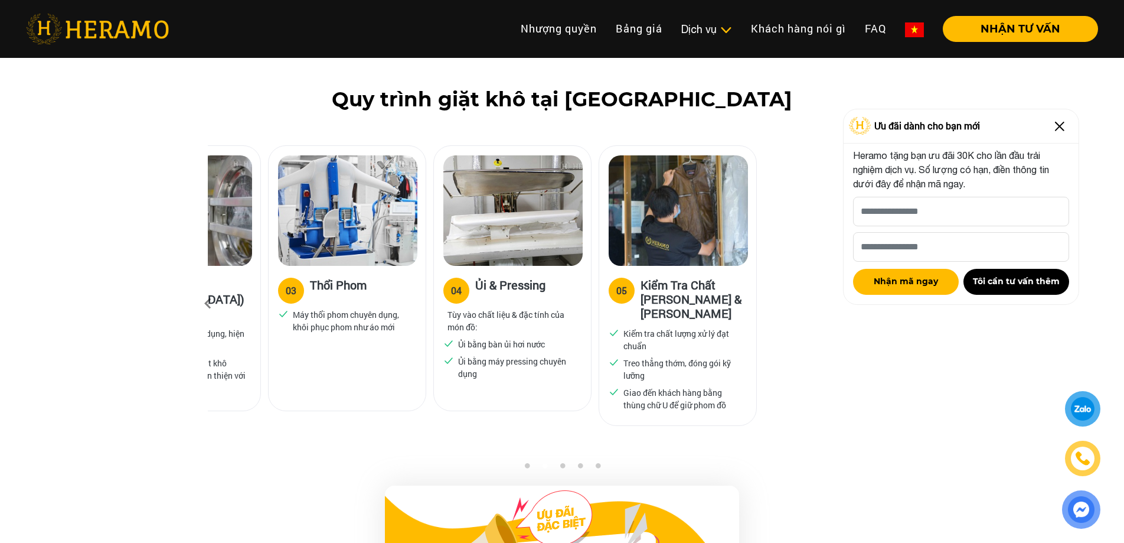
drag, startPoint x: 657, startPoint y: 310, endPoint x: 543, endPoint y: 312, distance: 114.0
click at [544, 338] on li "Ủi bằng bàn ủi hơi nước" at bounding box center [512, 344] width 138 height 12
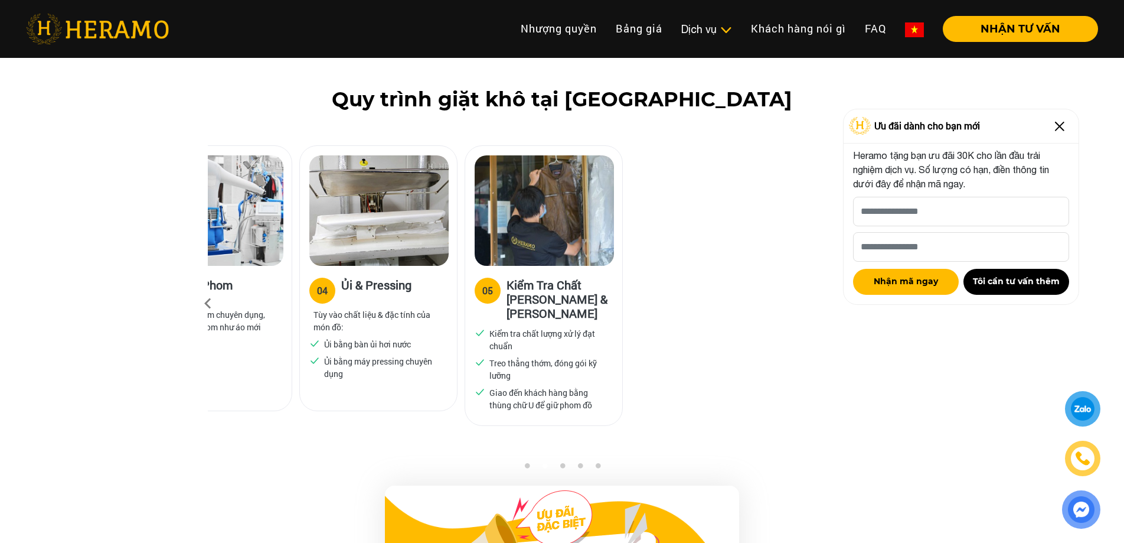
drag, startPoint x: 774, startPoint y: 307, endPoint x: 535, endPoint y: 308, distance: 239.1
click at [535, 327] on p "Kiểm tra chất lượng xử lý đạt chuẩn" at bounding box center [548, 339] width 119 height 25
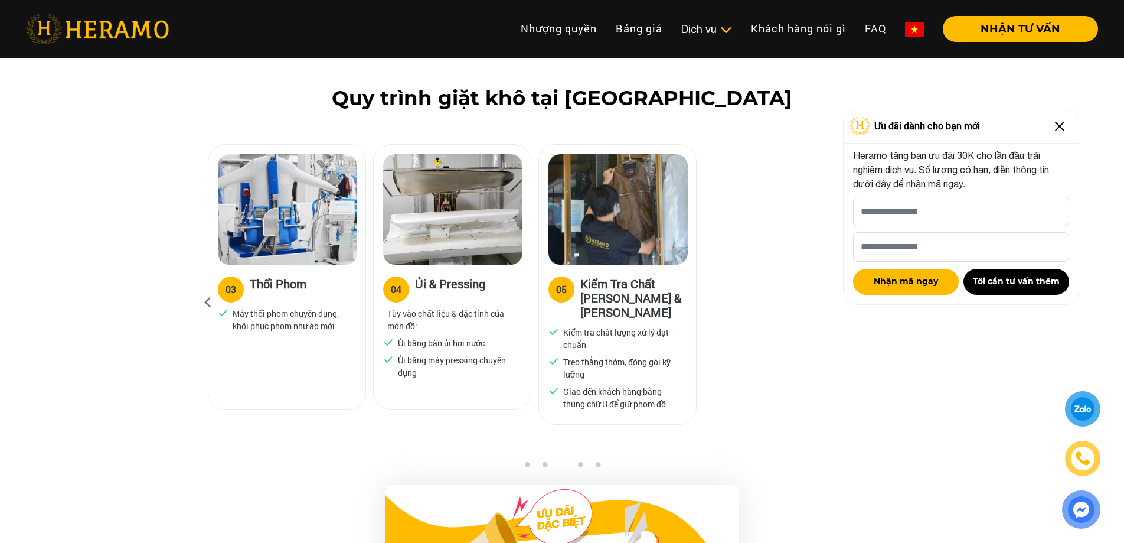
scroll to position [672, 0]
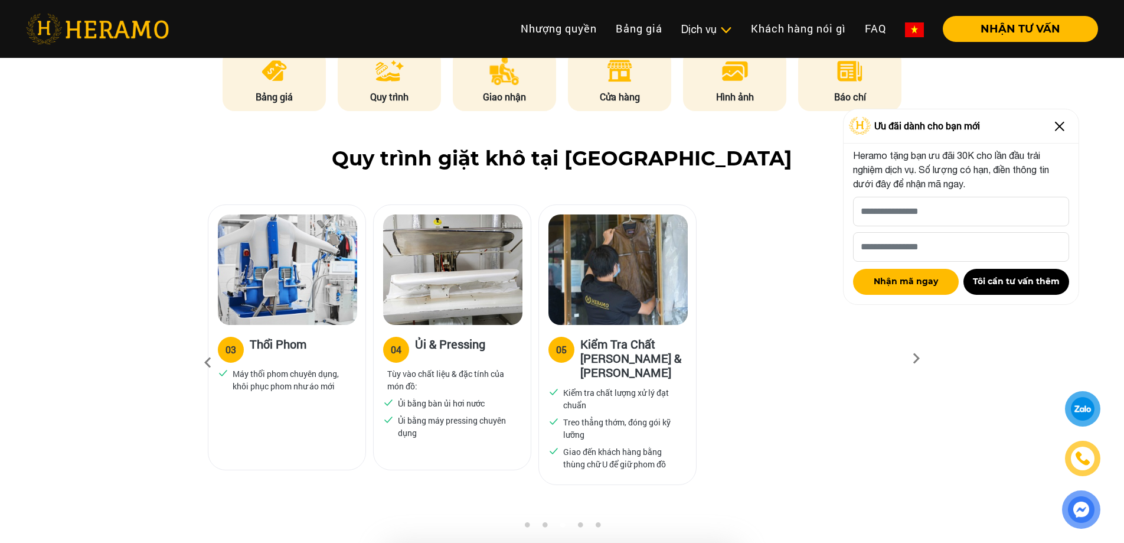
drag, startPoint x: 371, startPoint y: 297, endPoint x: 353, endPoint y: 296, distance: 17.7
click at [539, 325] on div "05 Kiểm Tra Chất Lượng & Đóng Gói Kiểm tra chất lượng xử lý đạt chuẩn Treo thẳn…" at bounding box center [617, 404] width 157 height 159
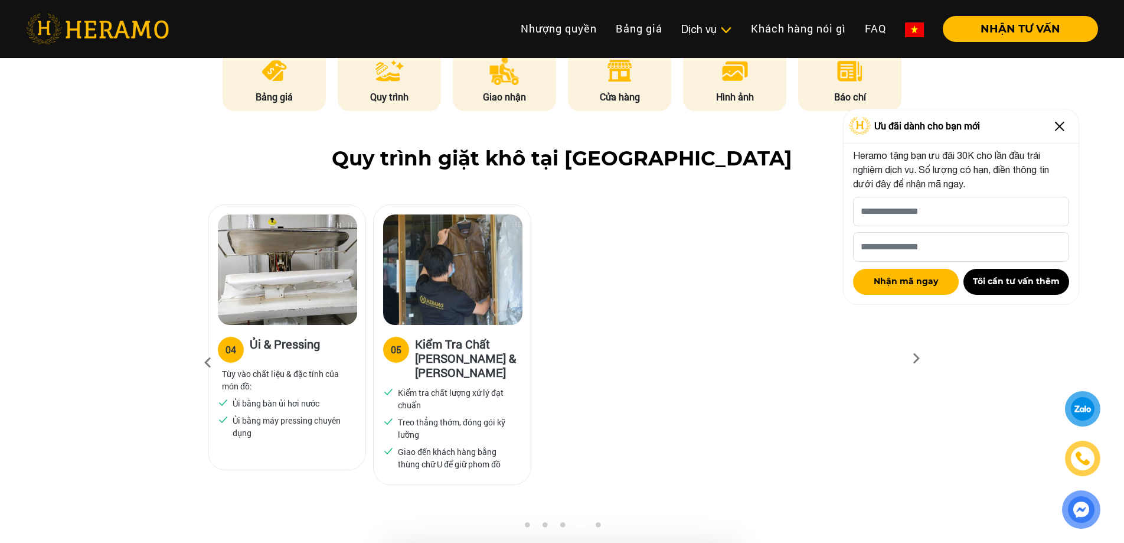
drag, startPoint x: 541, startPoint y: 293, endPoint x: 904, endPoint y: 329, distance: 364.2
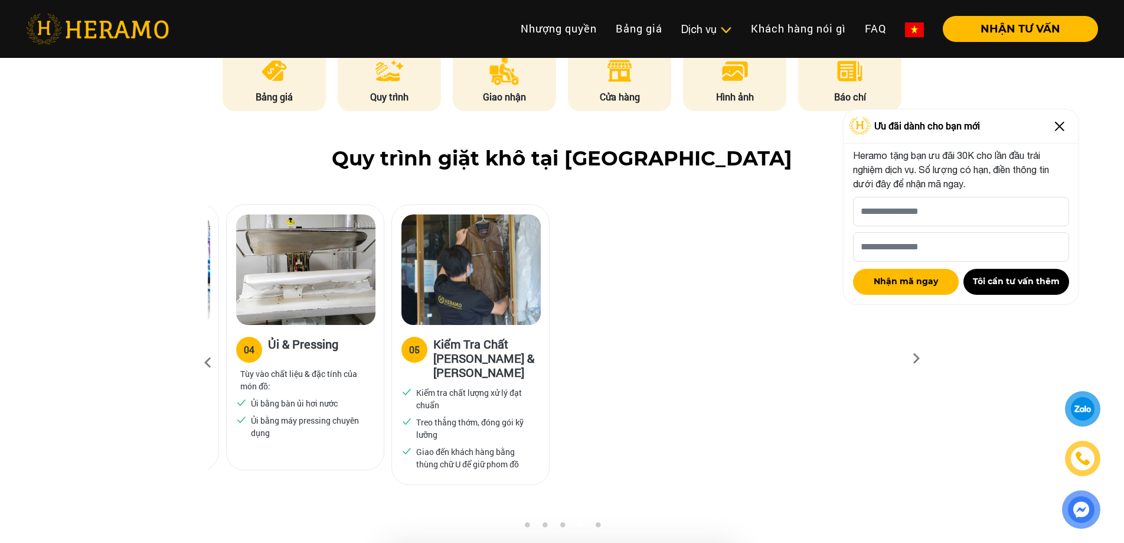
drag, startPoint x: 498, startPoint y: 306, endPoint x: 755, endPoint y: 325, distance: 257.5
click at [549, 325] on div "05 Kiểm Tra Chất Lượng & Đóng Gói Kiểm tra chất lượng xử lý đạt chuẩn Treo thẳn…" at bounding box center [470, 404] width 157 height 159
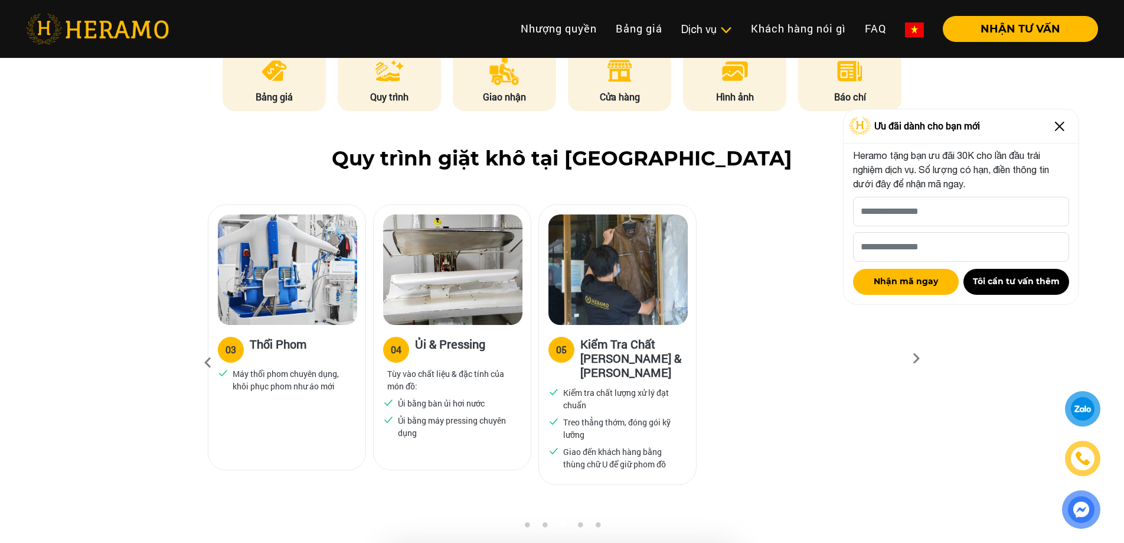
drag, startPoint x: 451, startPoint y: 315, endPoint x: 729, endPoint y: 329, distance: 278.4
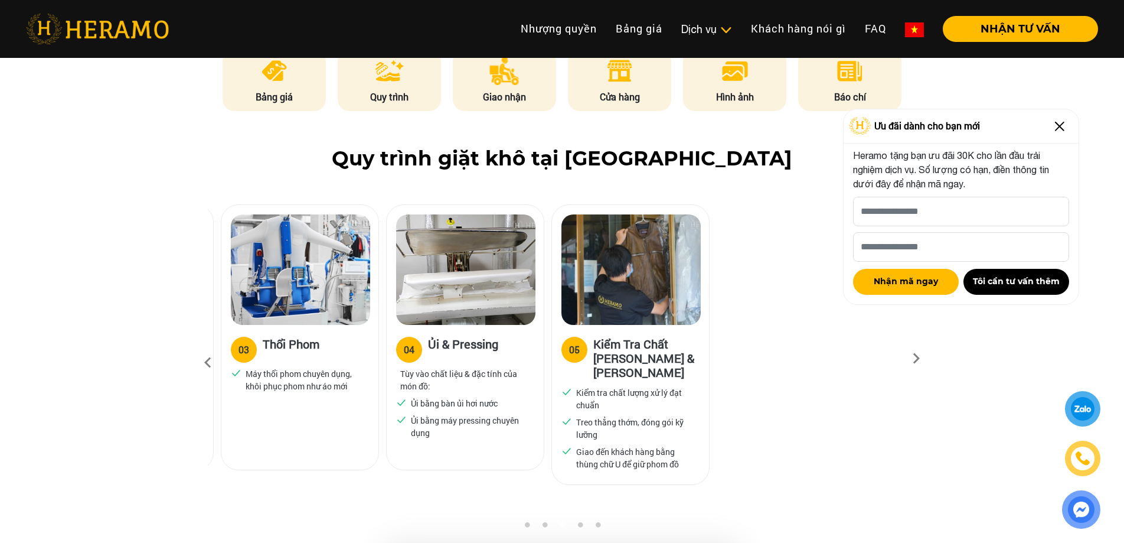
drag, startPoint x: 403, startPoint y: 311, endPoint x: 690, endPoint y: 309, distance: 286.3
click at [422, 337] on label "04" at bounding box center [409, 350] width 26 height 26
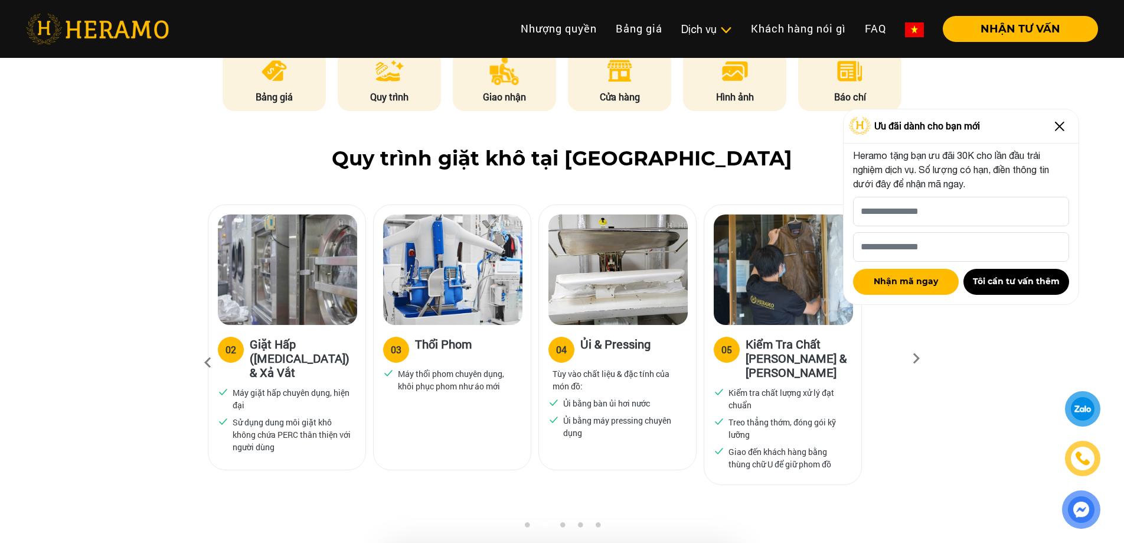
drag, startPoint x: 364, startPoint y: 291, endPoint x: 577, endPoint y: 291, distance: 213.1
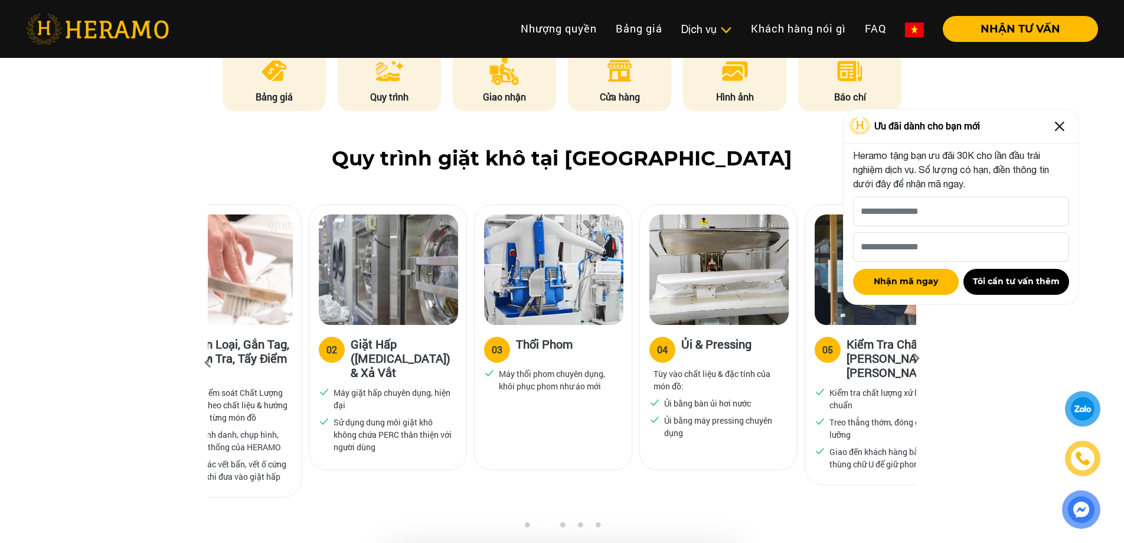
drag, startPoint x: 471, startPoint y: 270, endPoint x: 612, endPoint y: 270, distance: 140.5
click at [586, 270] on img at bounding box center [553, 269] width 139 height 110
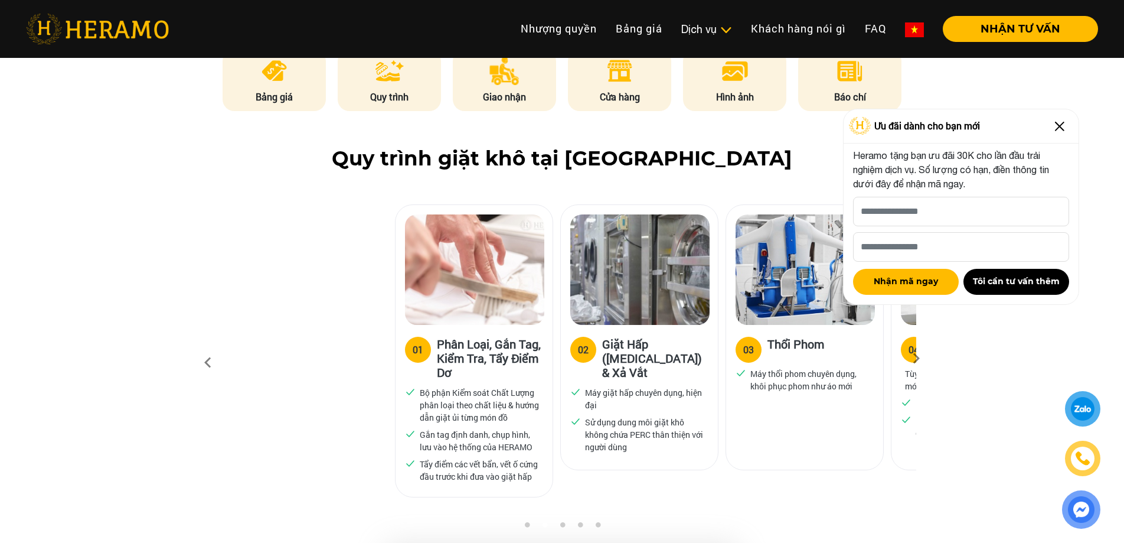
drag, startPoint x: 491, startPoint y: 263, endPoint x: 733, endPoint y: 266, distance: 242.1
click at [710, 266] on img at bounding box center [639, 269] width 139 height 110
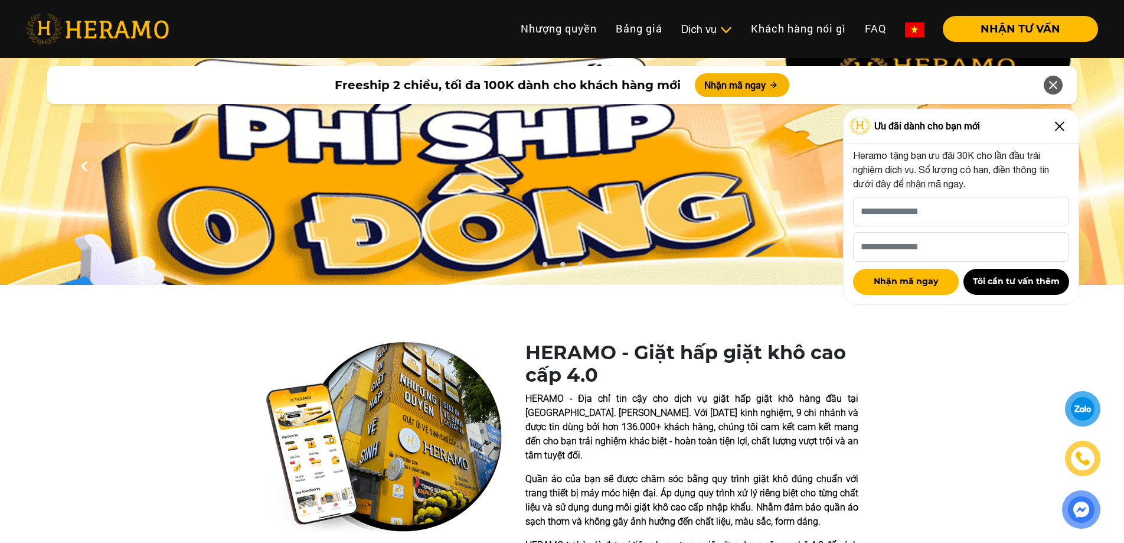
scroll to position [0, 0]
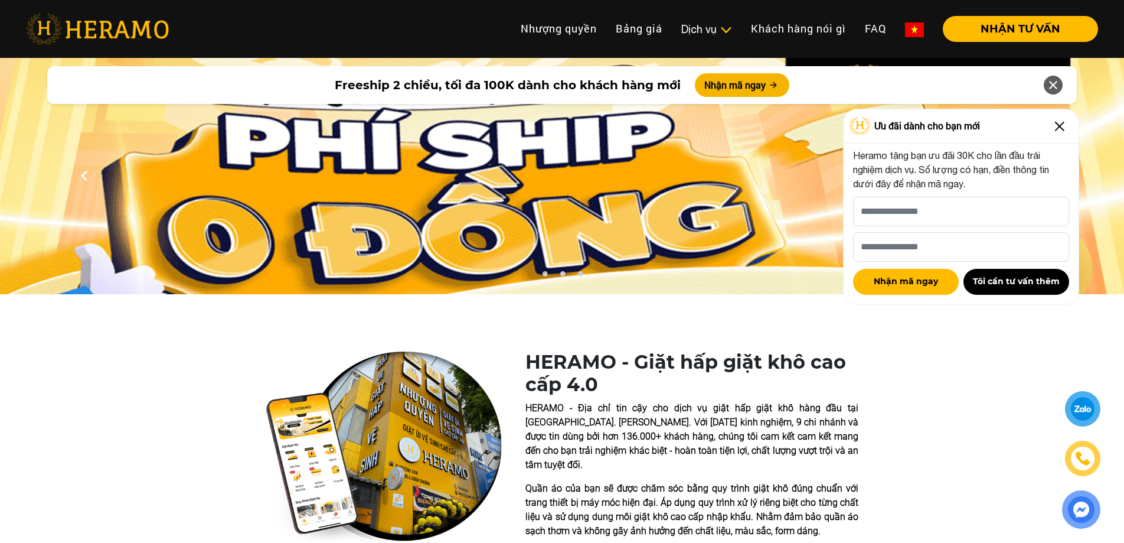
click at [1062, 120] on img at bounding box center [1059, 126] width 19 height 19
